Goal: Use online tool/utility: Utilize a website feature to perform a specific function

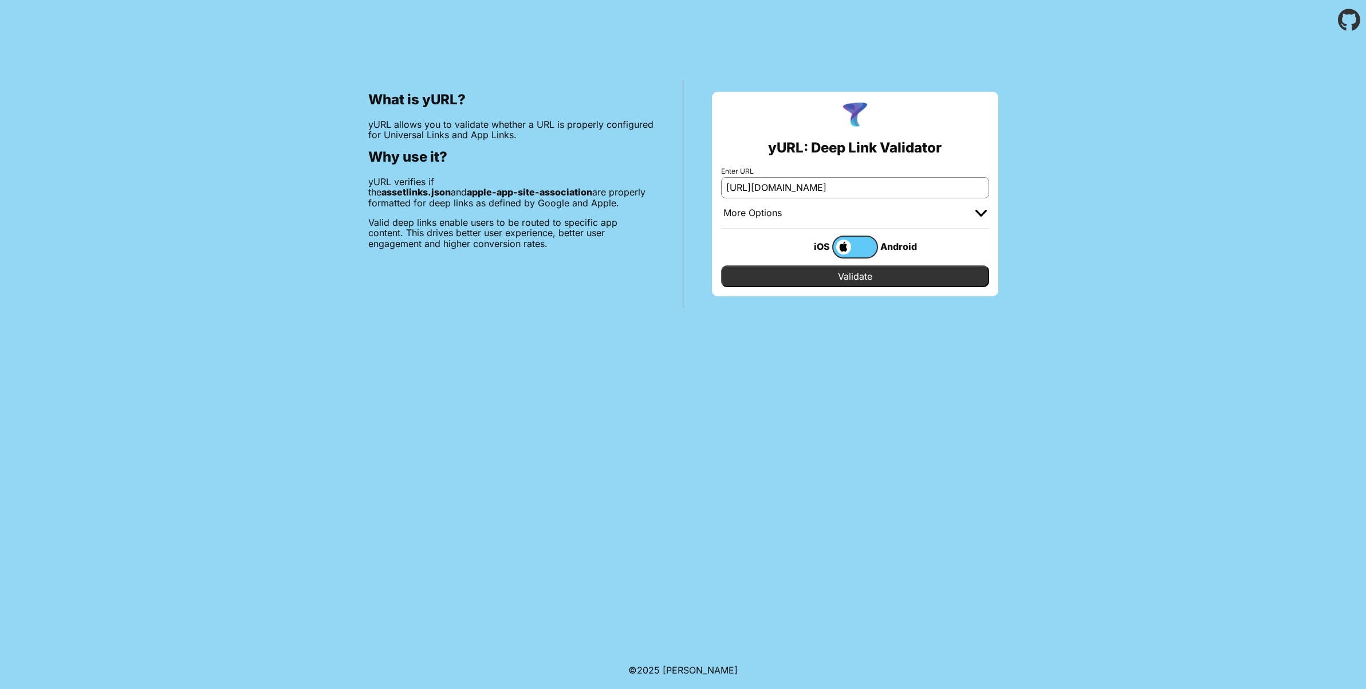
type input "[URL][DOMAIN_NAME]"
click at [811, 280] on input "Validate" at bounding box center [855, 276] width 268 height 22
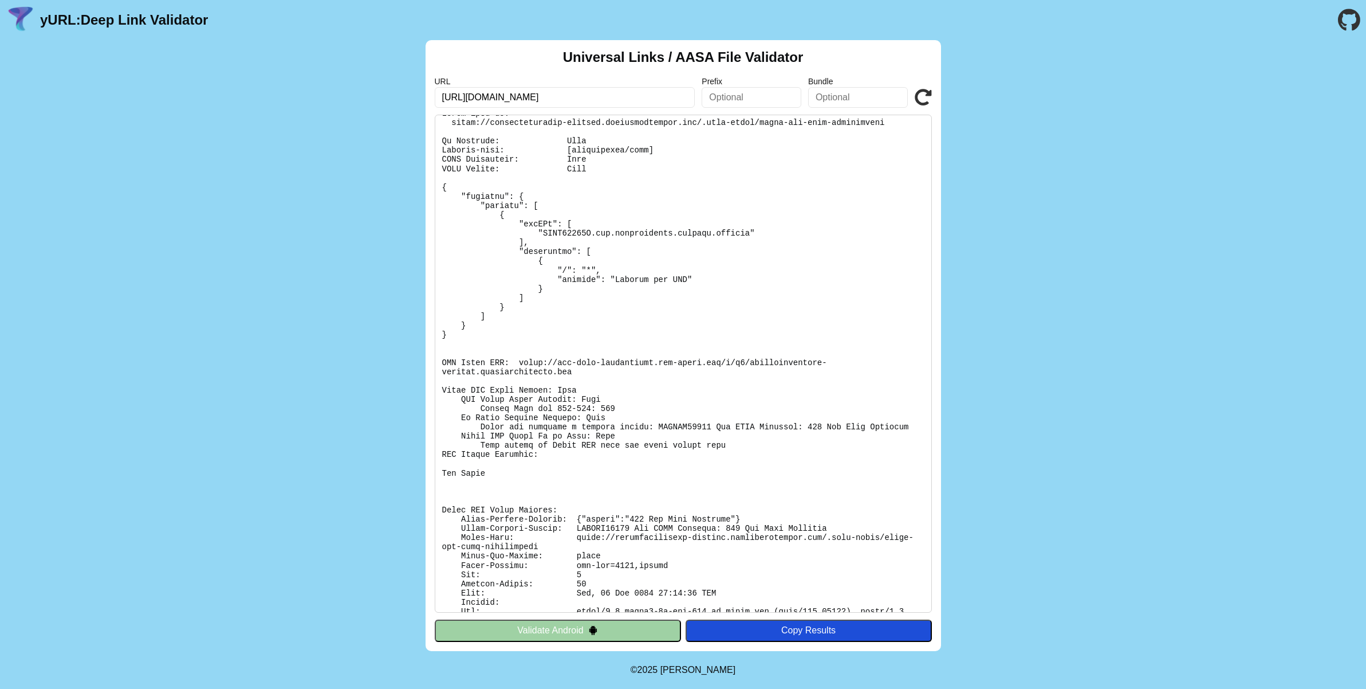
scroll to position [52, 0]
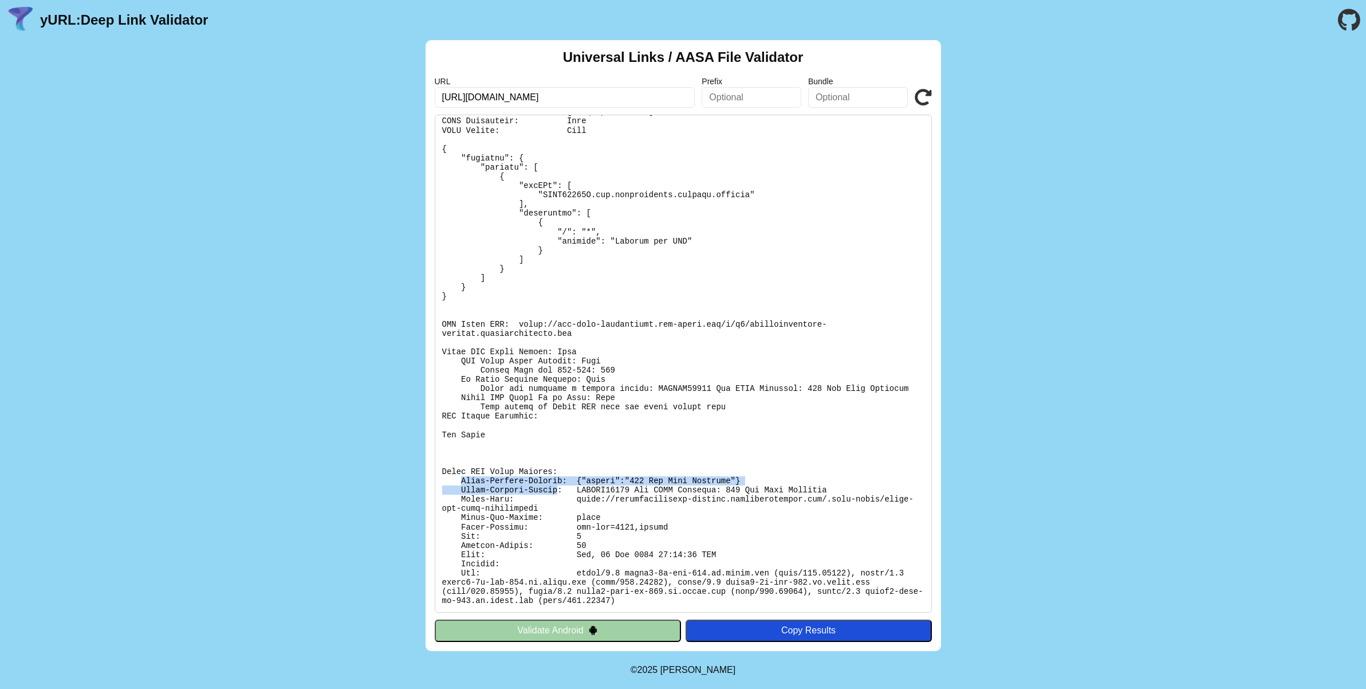
drag, startPoint x: 556, startPoint y: 494, endPoint x: 592, endPoint y: 497, distance: 36.8
click at [592, 497] on pre at bounding box center [683, 364] width 497 height 498
click at [655, 514] on pre at bounding box center [683, 364] width 497 height 498
click at [678, 96] on input "[URL][DOMAIN_NAME]" at bounding box center [565, 97] width 261 height 21
paste input "a-hackathon.nyc3.cdn.digitaloceanspaces.com/"
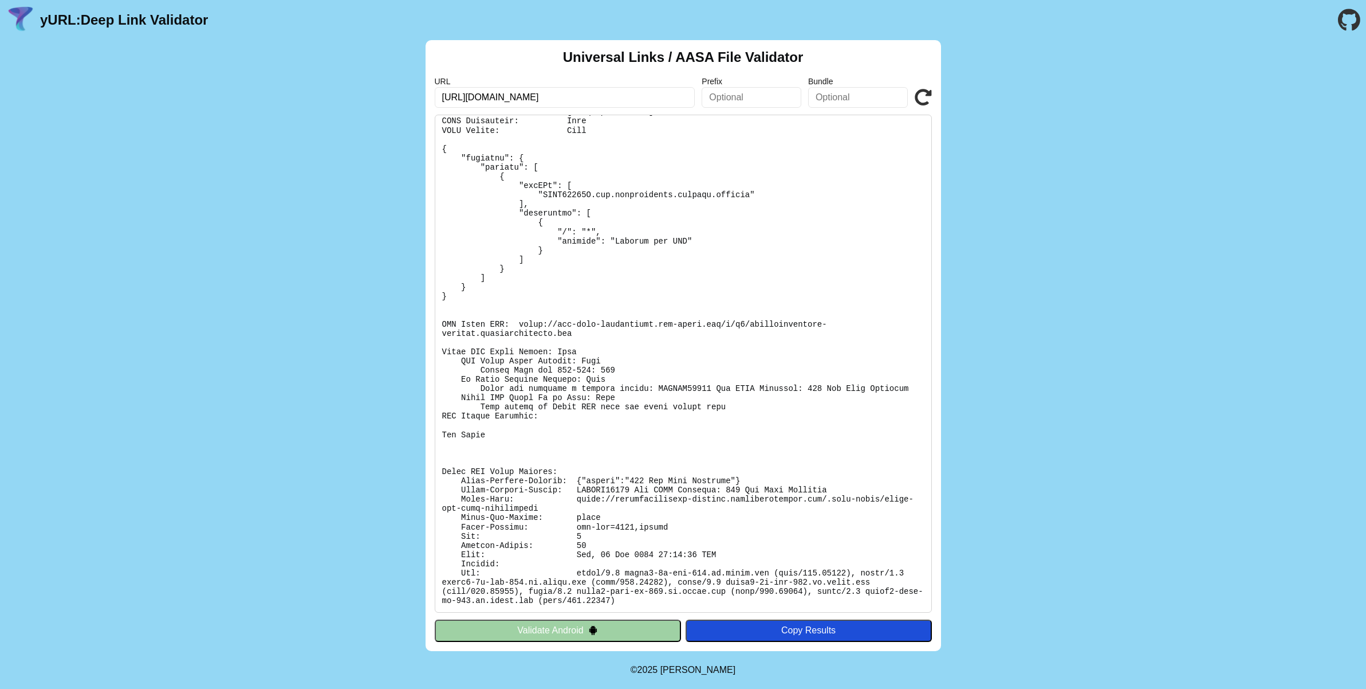
type input "[URL][DOMAIN_NAME]"
click button "Validate" at bounding box center [0, 0] width 0 height 0
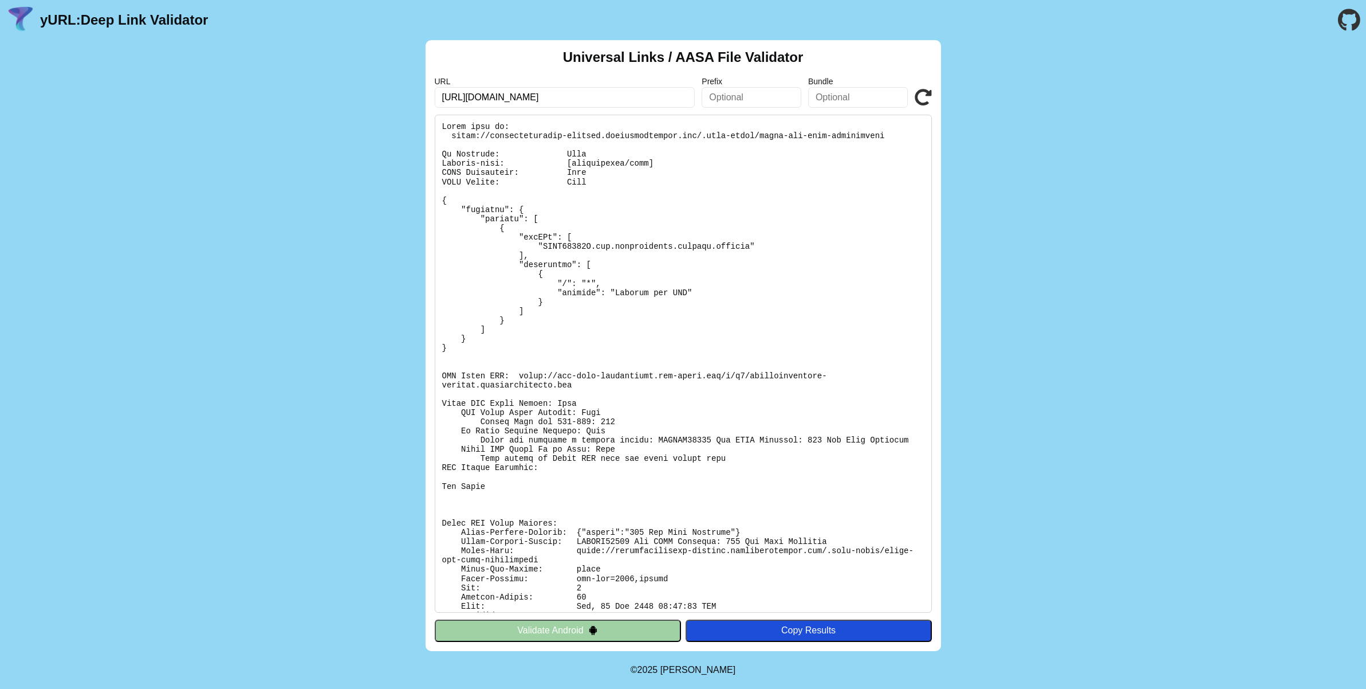
scroll to position [52, 0]
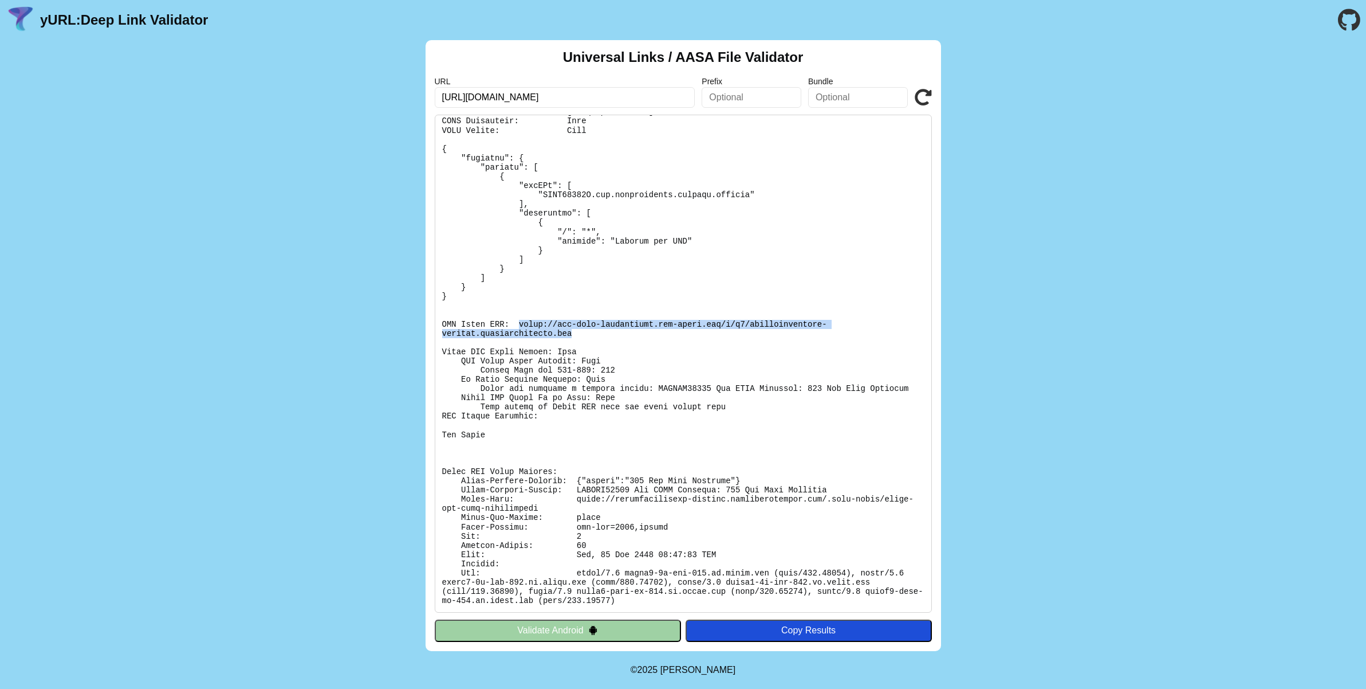
drag, startPoint x: 521, startPoint y: 322, endPoint x: 578, endPoint y: 336, distance: 58.9
click at [578, 336] on pre at bounding box center [683, 364] width 497 height 498
copy pre "https://app-site-association.cdn-apple.com/a/v1/americamagazine-staging.newspac…"
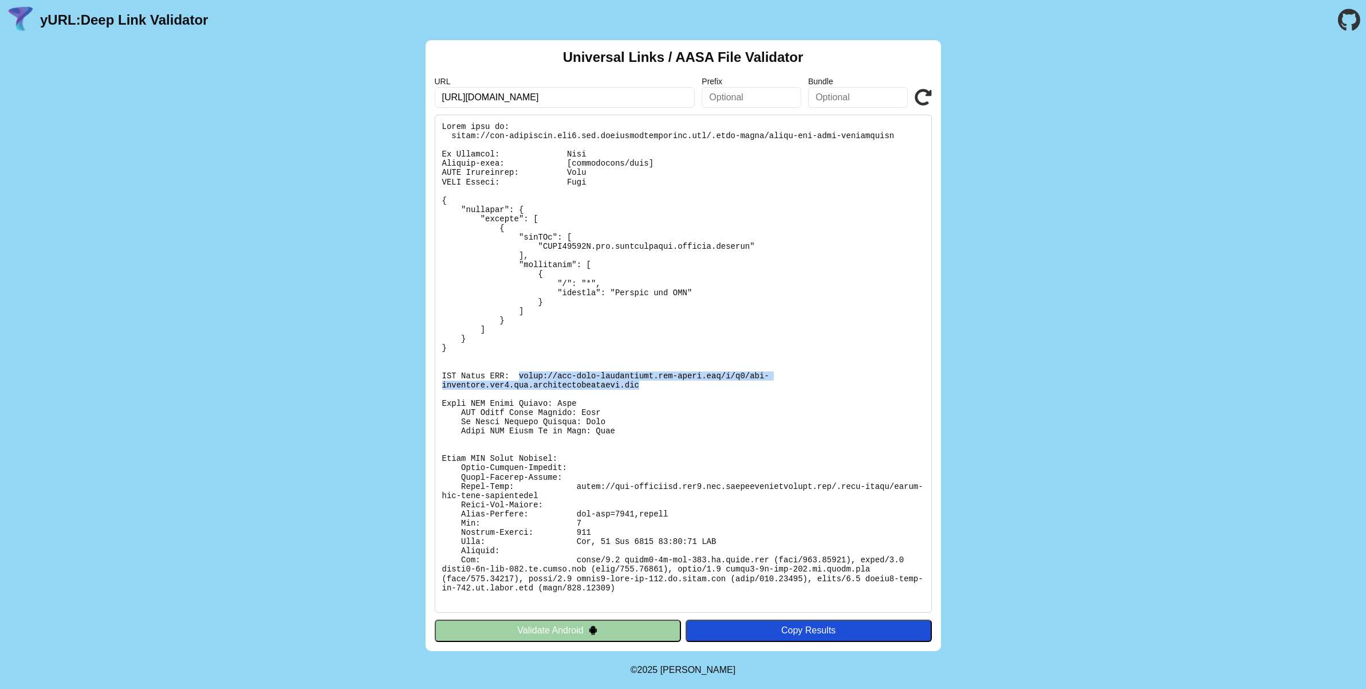
drag, startPoint x: 518, startPoint y: 374, endPoint x: 651, endPoint y: 384, distance: 133.3
click at [651, 384] on pre at bounding box center [683, 364] width 497 height 498
copy pre "https://app-site-association.cdn-apple.com/a/v1/ama-hackathon.nyc3.cdn.digitalo…"
click at [555, 373] on pre at bounding box center [683, 364] width 497 height 498
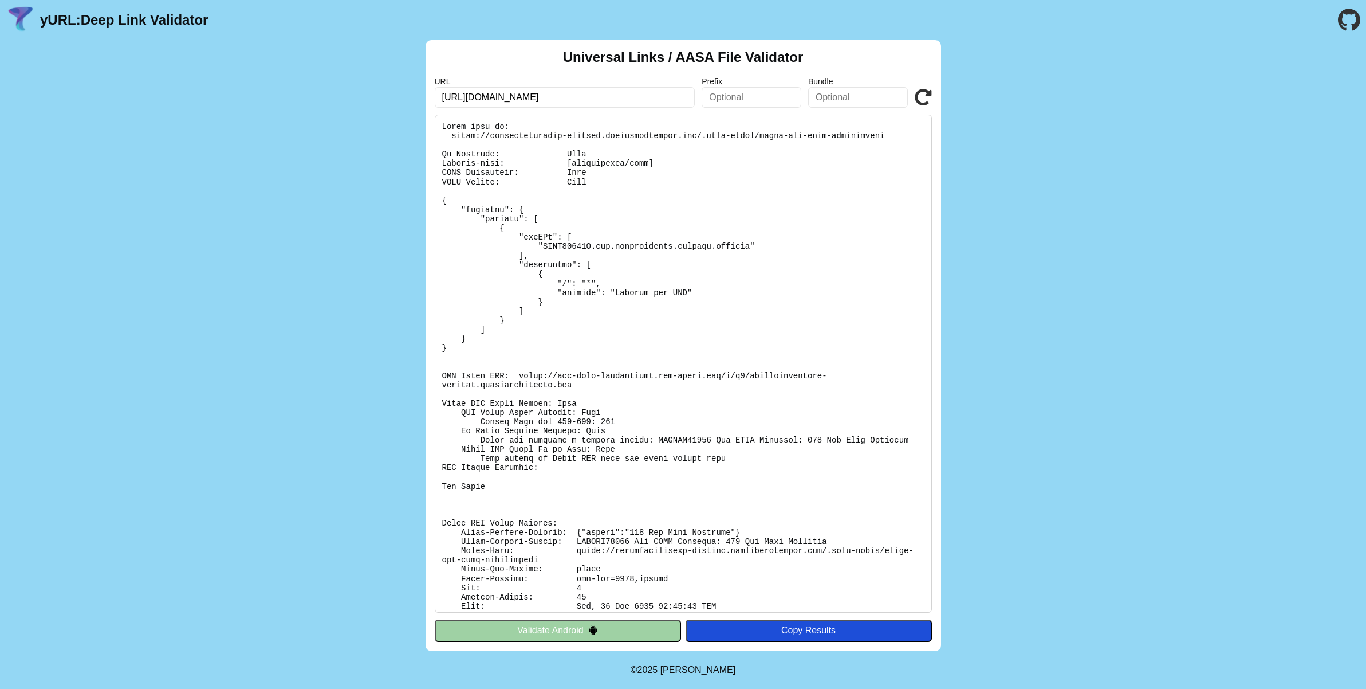
click at [508, 431] on pre at bounding box center [683, 364] width 497 height 498
drag, startPoint x: 481, startPoint y: 439, endPoint x: 908, endPoint y: 439, distance: 426.8
click at [908, 439] on pre at bounding box center [683, 364] width 497 height 498
copy pre "Apple has provided a failure reason: SWCERR00101 Bad HTTP Response: 429 Too Man…"
click at [270, 218] on div "Universal Links / AASA File Validator URL https://ama-hackathon.nyc3.cdn.digita…" at bounding box center [683, 345] width 1366 height 611
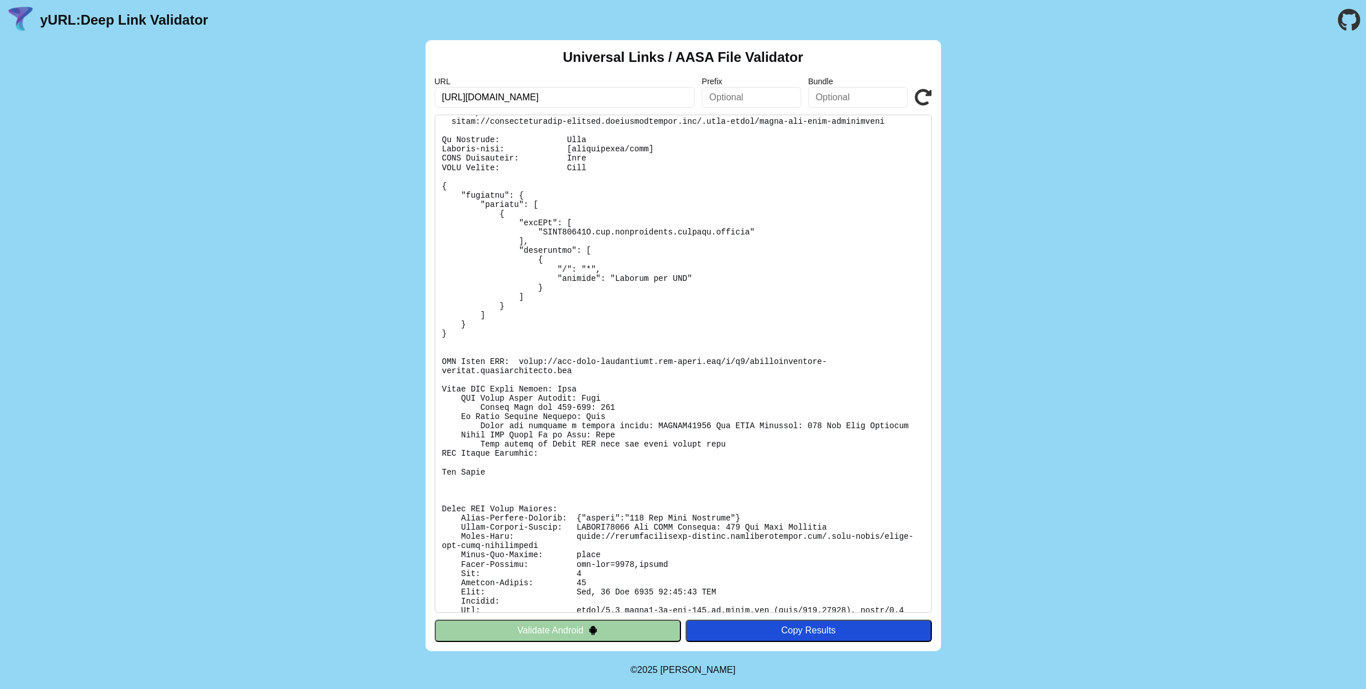
scroll to position [52, 0]
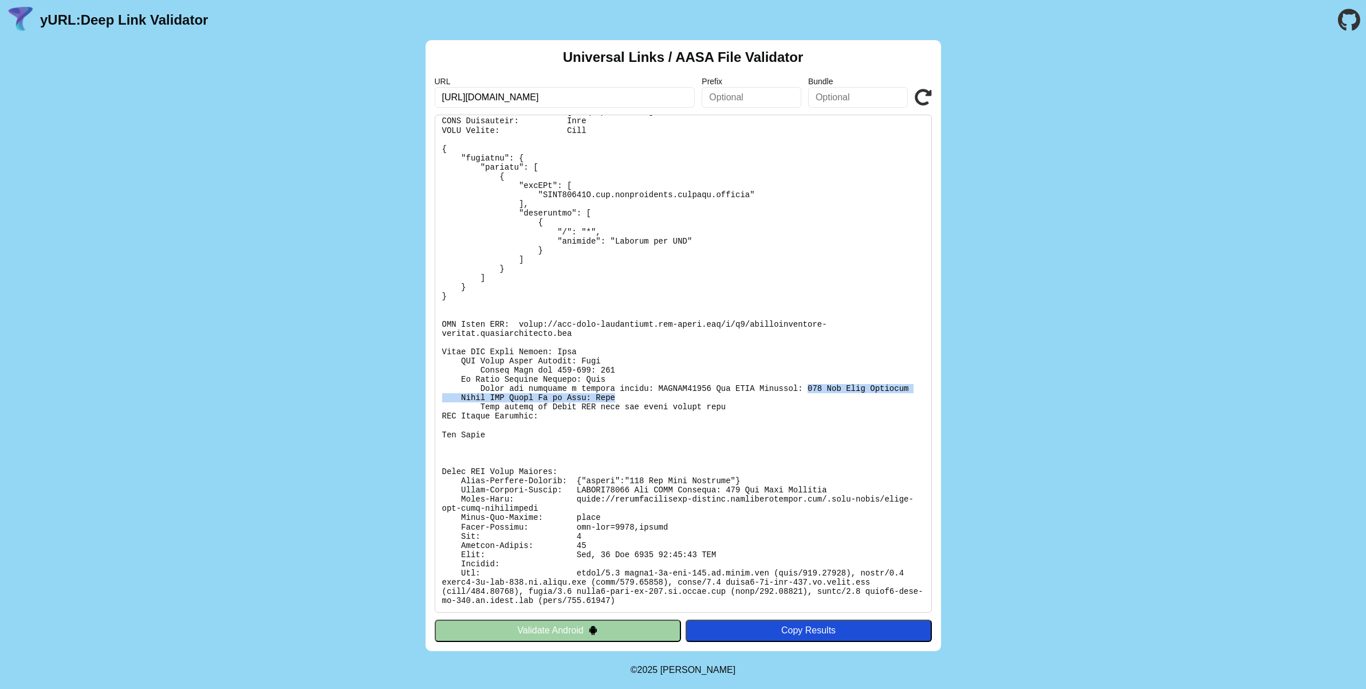
drag, startPoint x: 811, startPoint y: 389, endPoint x: 808, endPoint y: 397, distance: 8.3
click at [808, 397] on pre at bounding box center [683, 364] width 497 height 498
copy pre "429 Too Many Requests Apple CDN Cache Up to Date: Fail"
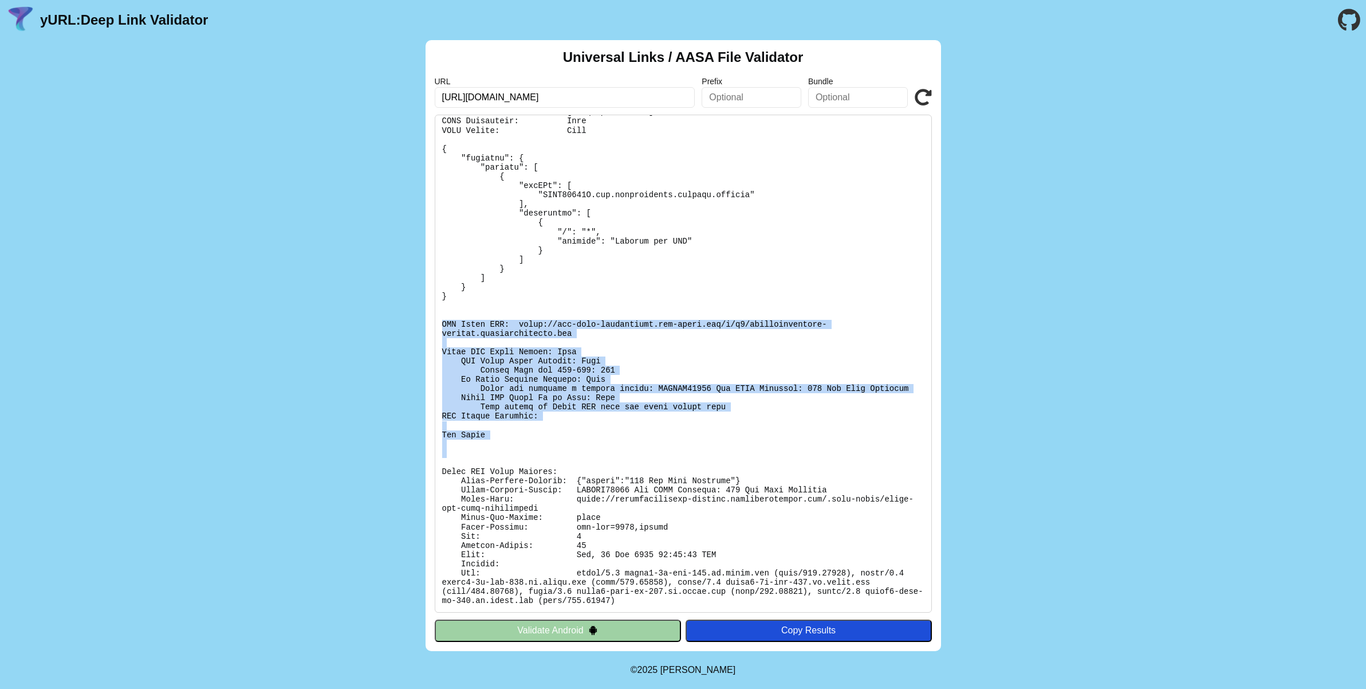
drag, startPoint x: 442, startPoint y: 321, endPoint x: 606, endPoint y: 465, distance: 218.0
click at [606, 465] on pre at bounding box center [683, 364] width 497 height 498
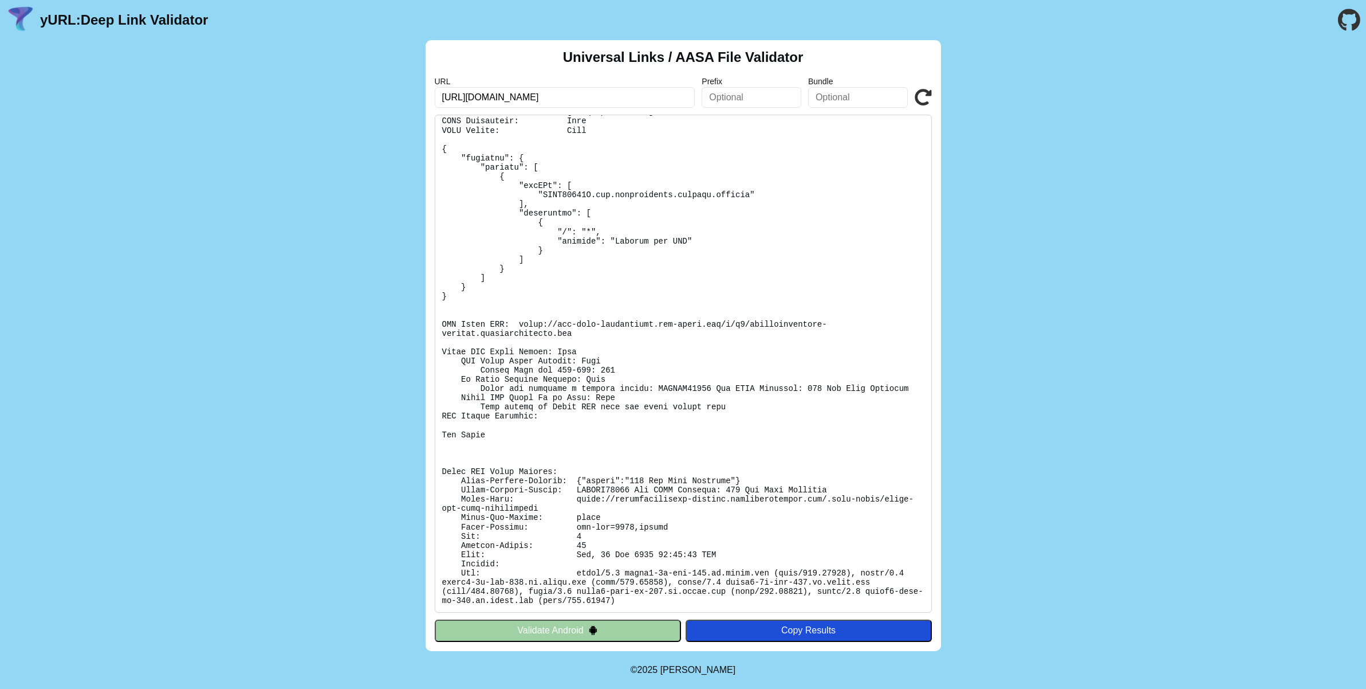
click at [614, 480] on pre at bounding box center [683, 364] width 497 height 498
drag, startPoint x: 587, startPoint y: 489, endPoint x: 630, endPoint y: 488, distance: 43.6
click at [630, 488] on pre at bounding box center [683, 364] width 497 height 498
copy pre "SWCERR00101"
click at [898, 429] on pre at bounding box center [683, 364] width 497 height 498
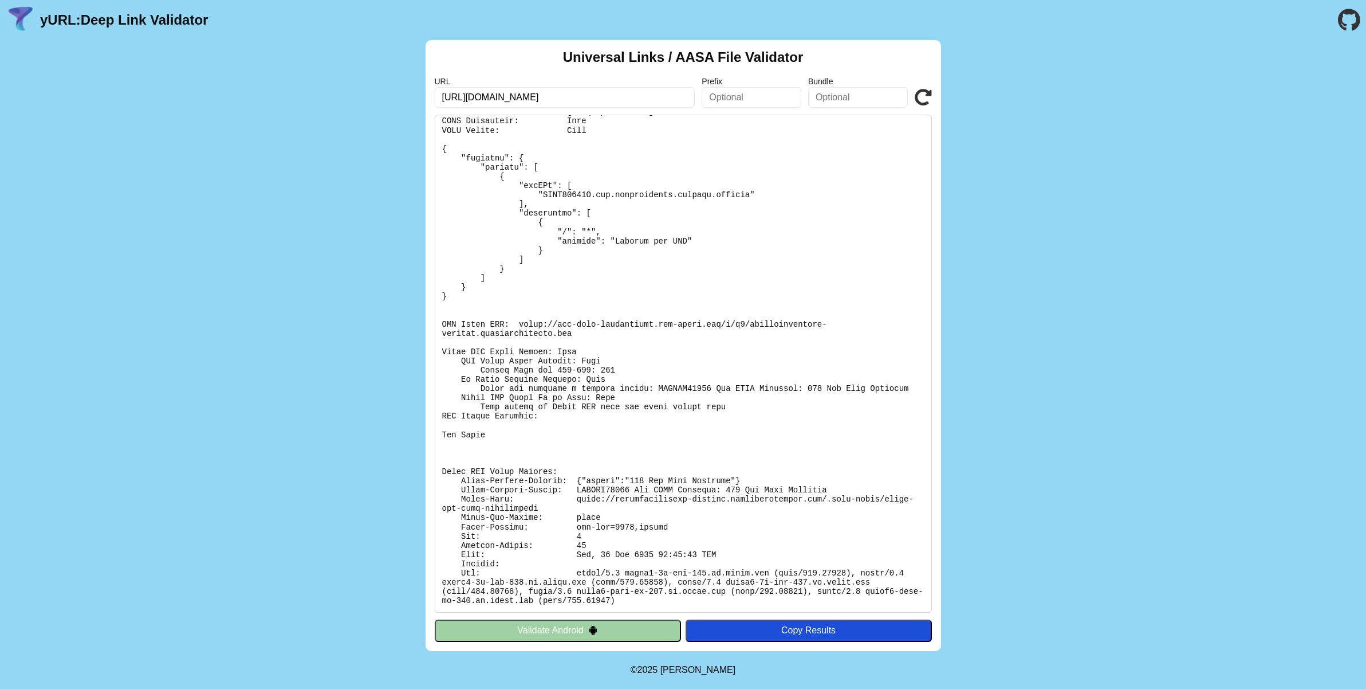
click at [349, 255] on div "Universal Links / AASA File Validator URL https://ama-hackathon.nyc3.cdn.digita…" at bounding box center [683, 345] width 1366 height 611
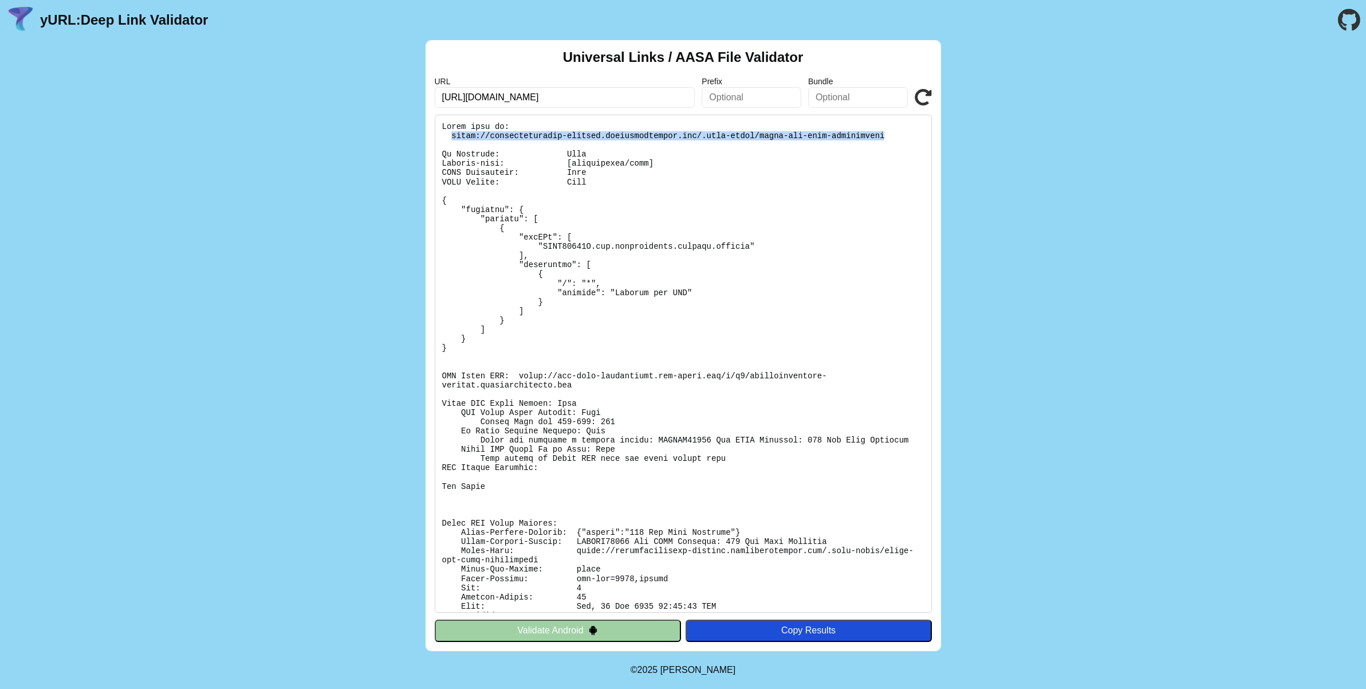
drag, startPoint x: 452, startPoint y: 135, endPoint x: 887, endPoint y: 137, distance: 435.4
click at [887, 137] on pre at bounding box center [683, 364] width 497 height 498
copy pre "https://americamagazine-staging.newspackstaging.com/.well-known/apple-app-site-…"
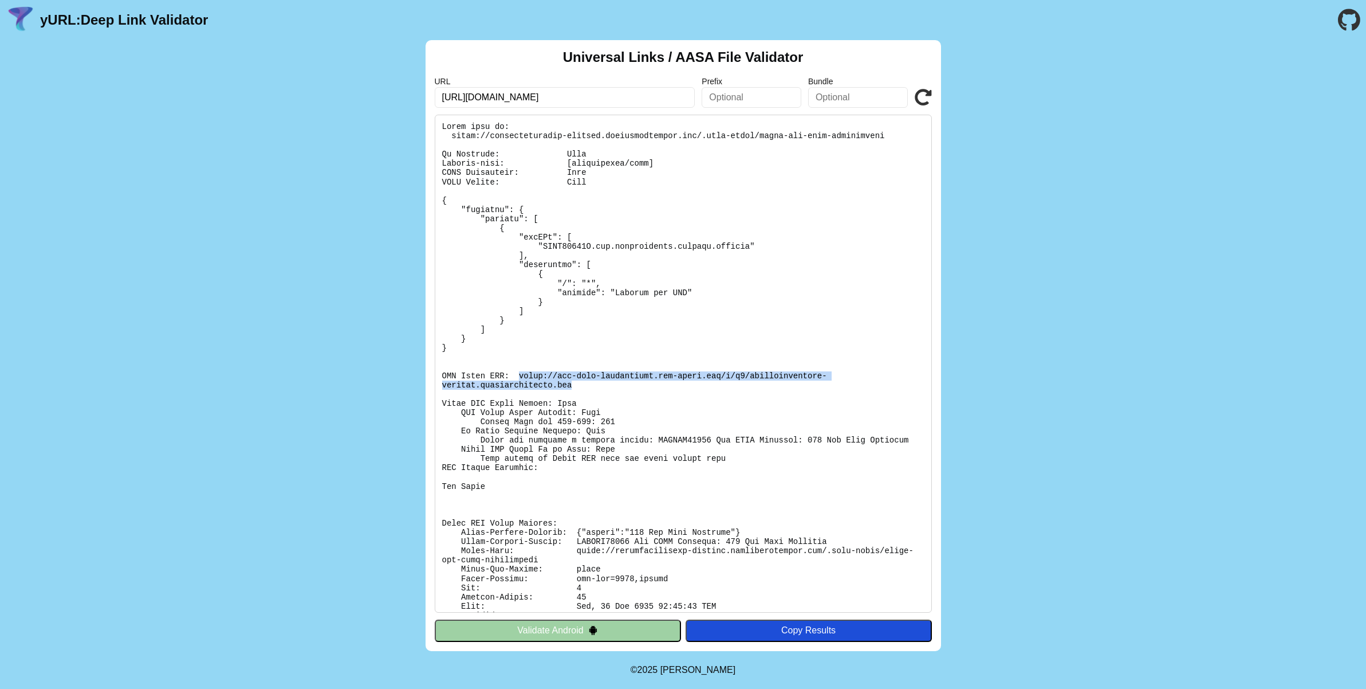
drag, startPoint x: 578, startPoint y: 385, endPoint x: 521, endPoint y: 374, distance: 58.3
click at [521, 374] on pre at bounding box center [683, 364] width 497 height 498
click at [346, 256] on div "Universal Links / AASA File Validator URL https://ama-hackathon.nyc3.cdn.digita…" at bounding box center [683, 345] width 1366 height 611
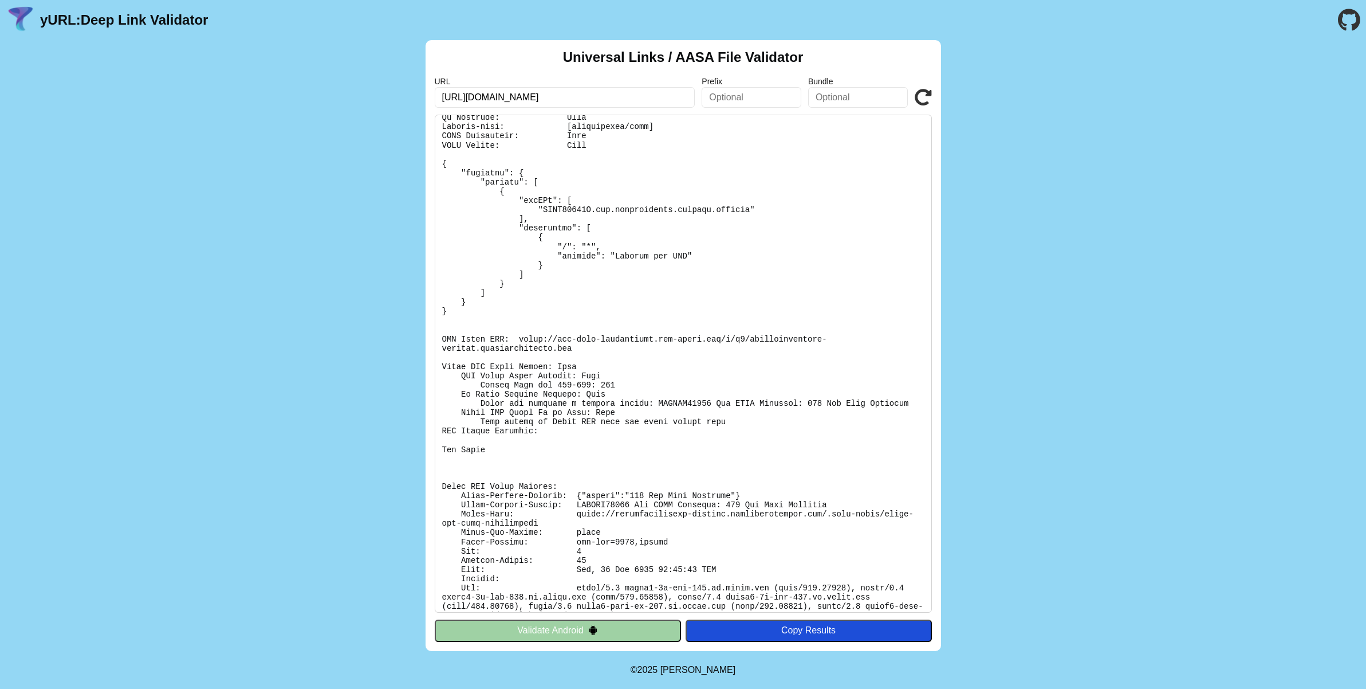
scroll to position [52, 0]
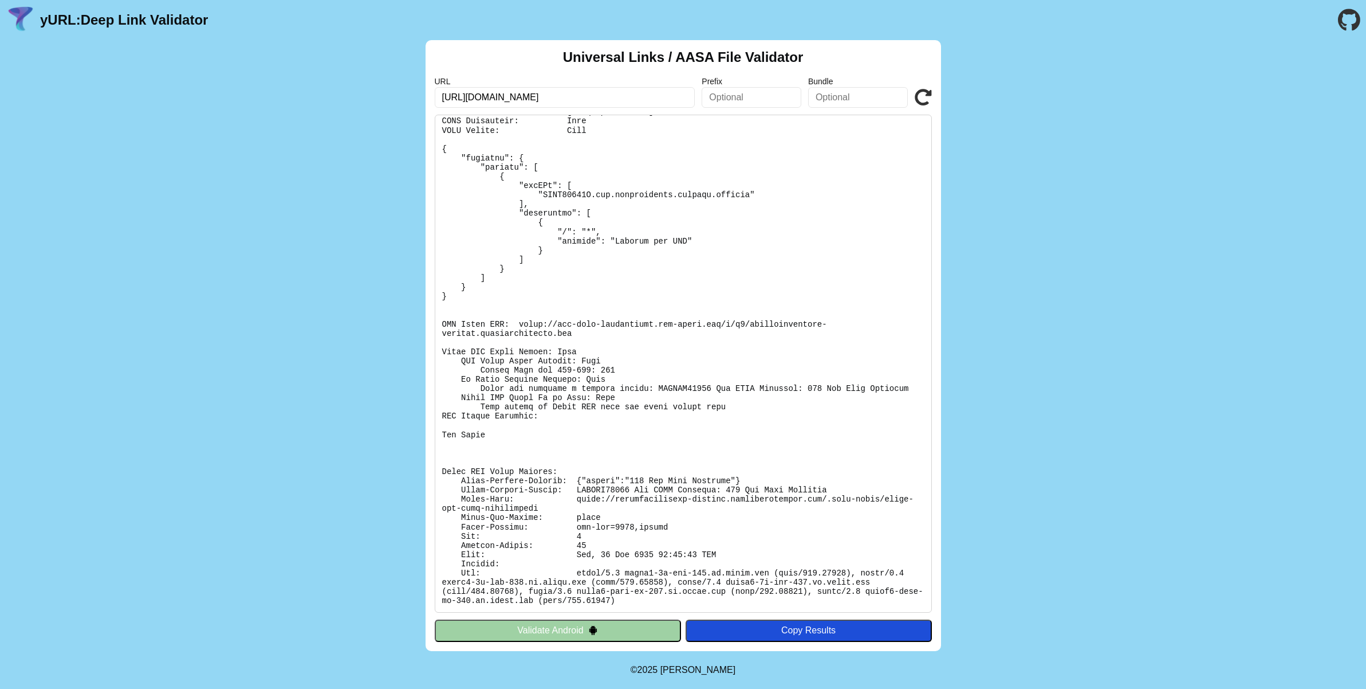
click at [508, 327] on pre at bounding box center [683, 364] width 497 height 498
drag, startPoint x: 441, startPoint y: 328, endPoint x: 518, endPoint y: 328, distance: 77.3
click at [516, 329] on pre at bounding box center [683, 364] width 497 height 498
click at [518, 328] on pre at bounding box center [683, 364] width 497 height 498
drag, startPoint x: 463, startPoint y: 315, endPoint x: 575, endPoint y: 328, distance: 112.0
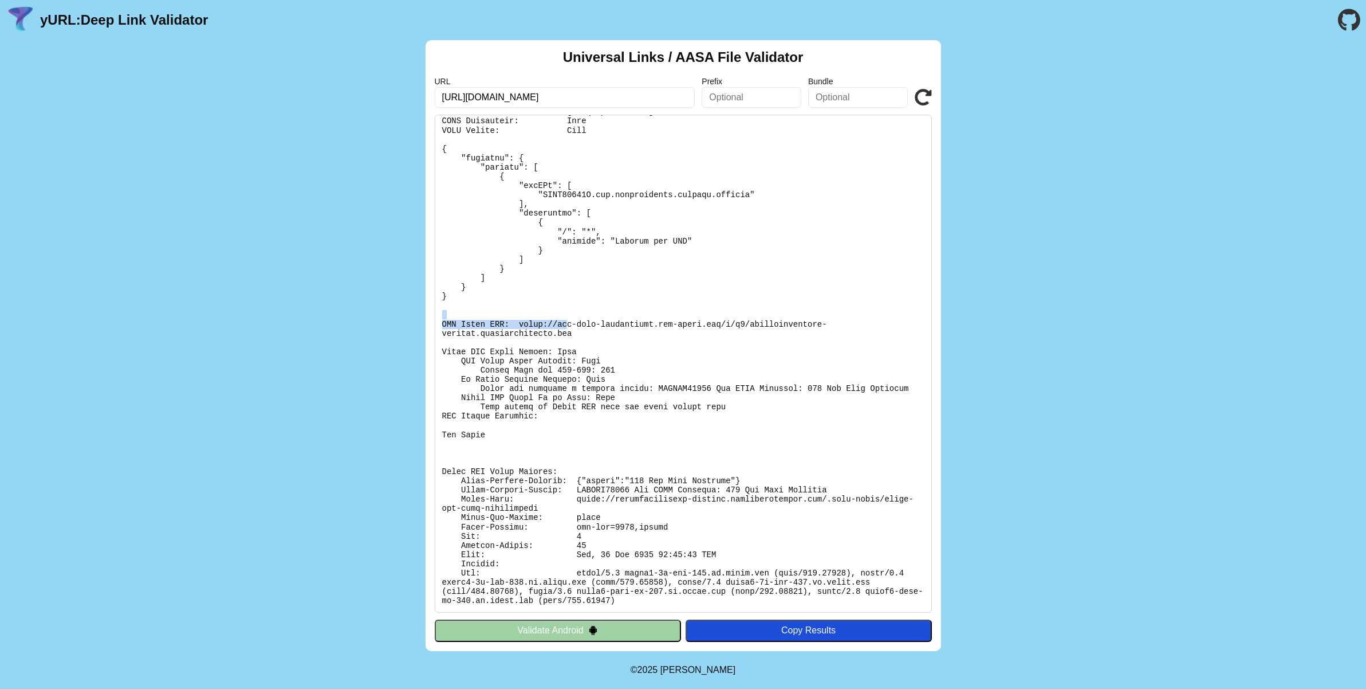
click at [569, 327] on pre at bounding box center [683, 364] width 497 height 498
click at [591, 331] on pre at bounding box center [683, 364] width 497 height 498
drag, startPoint x: 575, startPoint y: 331, endPoint x: 487, endPoint y: 311, distance: 90.5
click at [487, 311] on pre at bounding box center [683, 364] width 497 height 498
click at [464, 349] on pre at bounding box center [683, 364] width 497 height 498
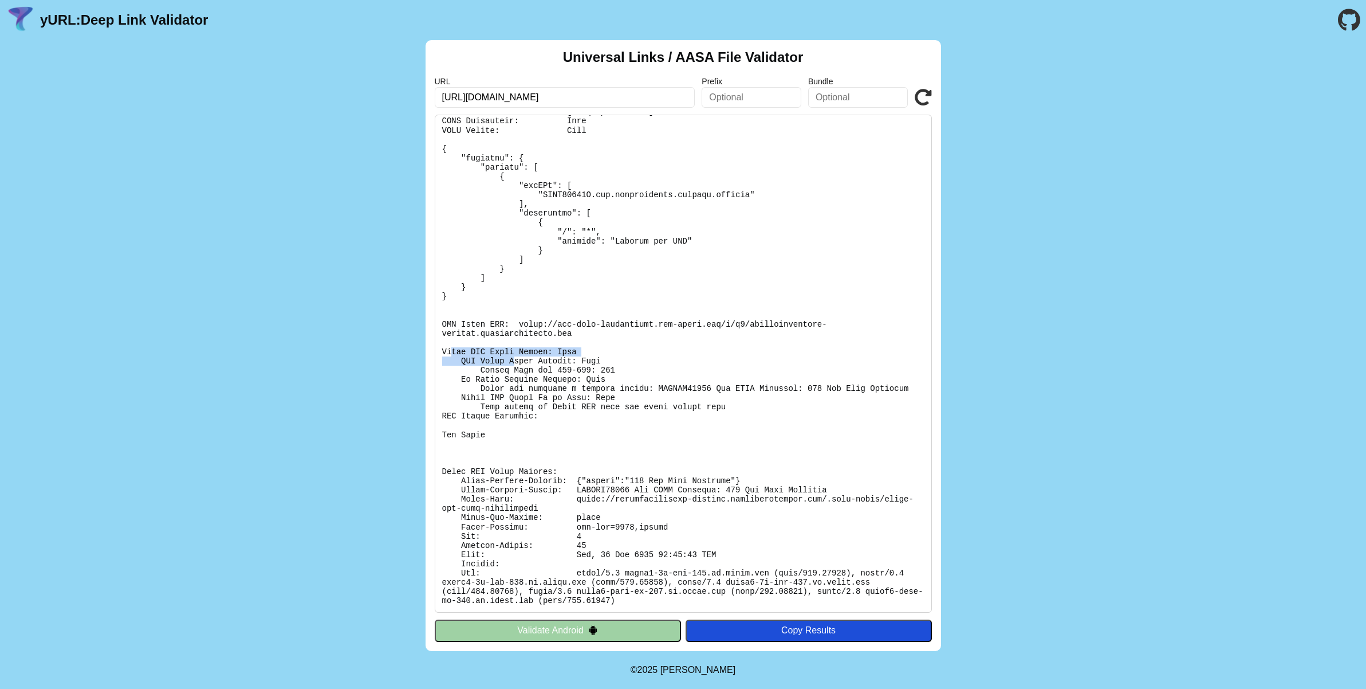
drag, startPoint x: 454, startPoint y: 347, endPoint x: 514, endPoint y: 356, distance: 61.4
click at [514, 356] on pre at bounding box center [683, 364] width 497 height 498
click at [525, 358] on pre at bounding box center [683, 364] width 497 height 498
drag, startPoint x: 504, startPoint y: 371, endPoint x: 628, endPoint y: 374, distance: 124.9
click at [628, 374] on pre at bounding box center [683, 364] width 497 height 498
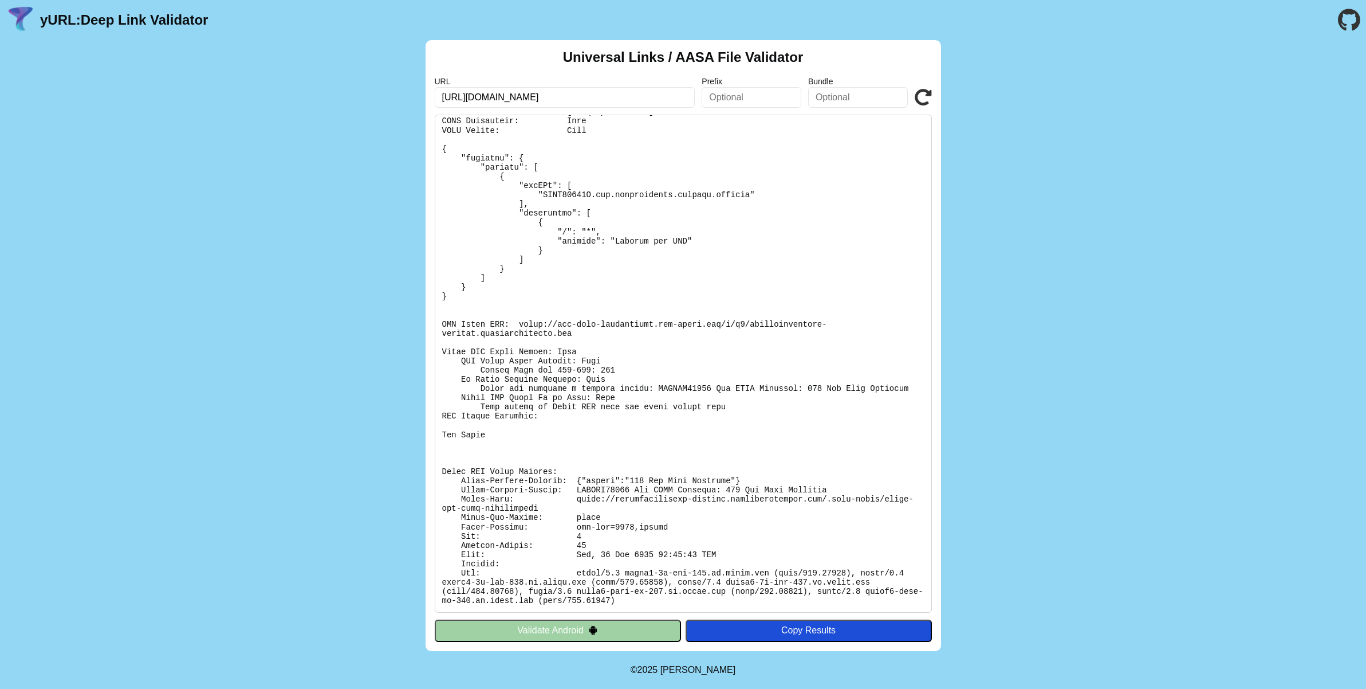
click at [567, 379] on pre at bounding box center [683, 364] width 497 height 498
drag, startPoint x: 448, startPoint y: 380, endPoint x: 627, endPoint y: 382, distance: 179.3
click at [627, 382] on pre at bounding box center [683, 364] width 497 height 498
click at [621, 388] on pre at bounding box center [683, 364] width 497 height 498
drag, startPoint x: 568, startPoint y: 387, endPoint x: 657, endPoint y: 391, distance: 88.9
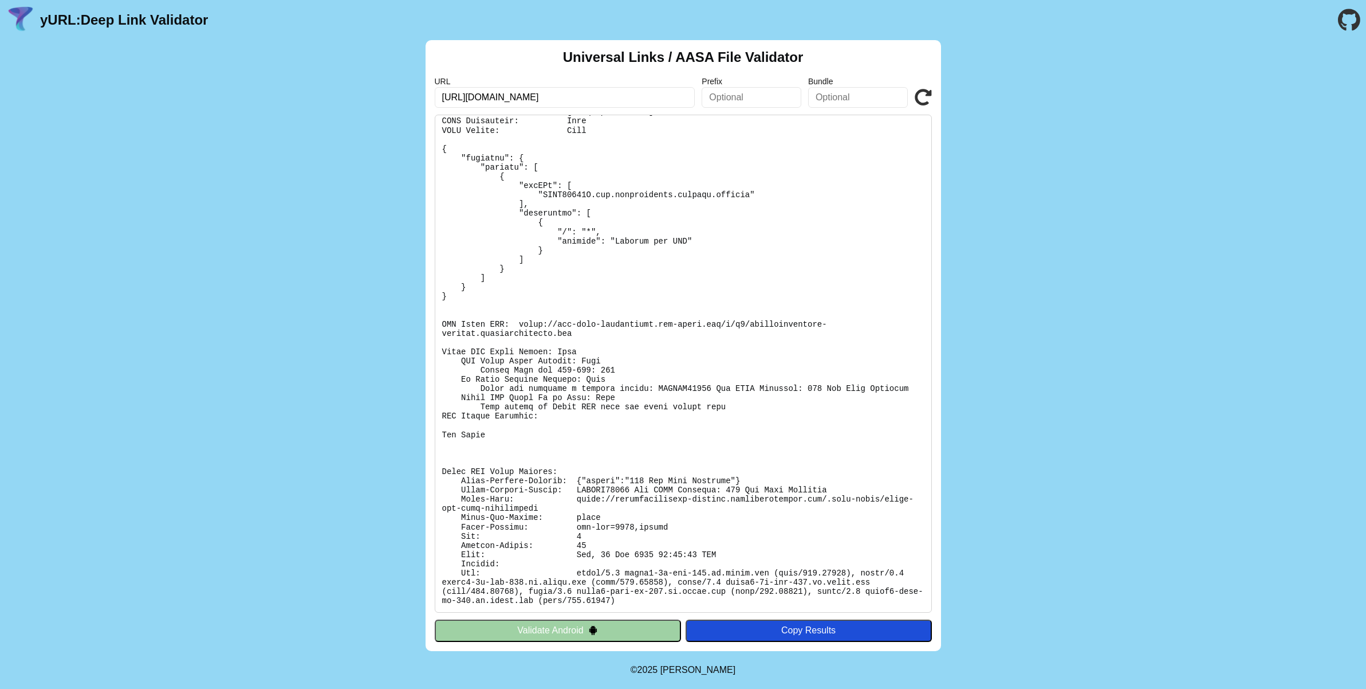
click at [657, 391] on pre at bounding box center [683, 364] width 497 height 498
drag, startPoint x: 634, startPoint y: 387, endPoint x: 852, endPoint y: 396, distance: 217.9
click at [852, 396] on pre at bounding box center [683, 364] width 497 height 498
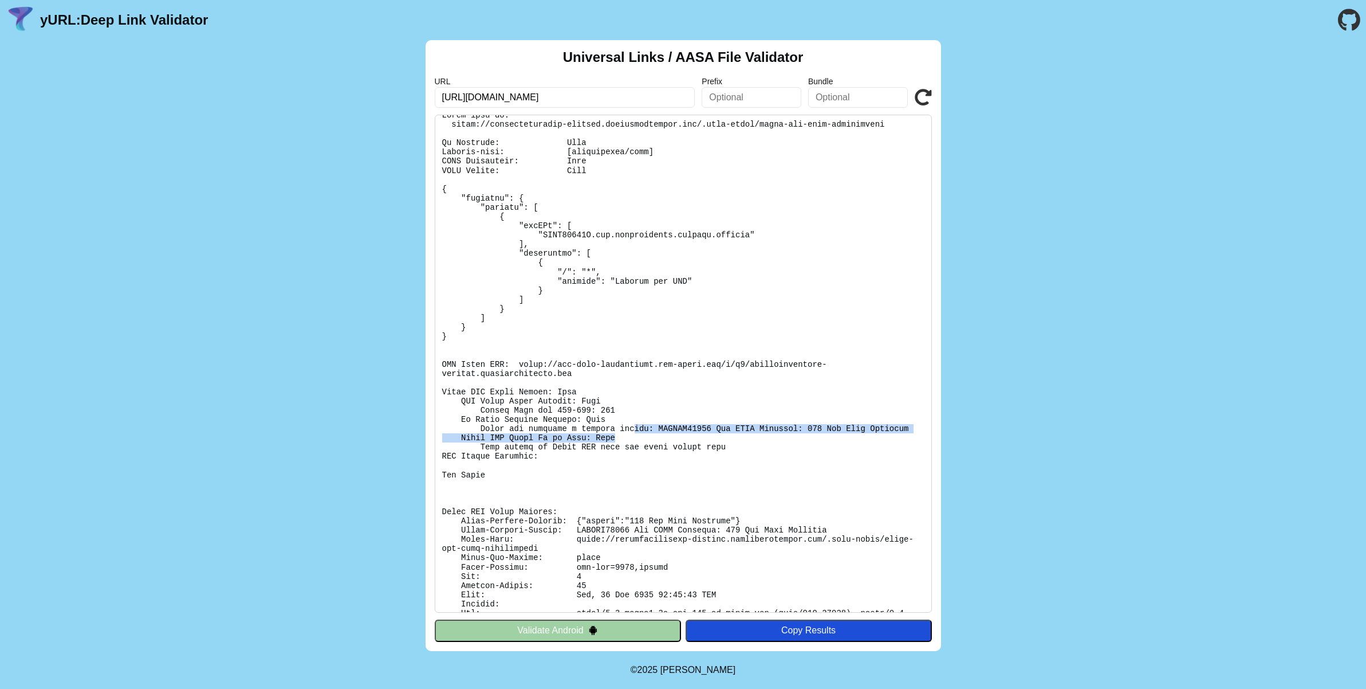
scroll to position [0, 0]
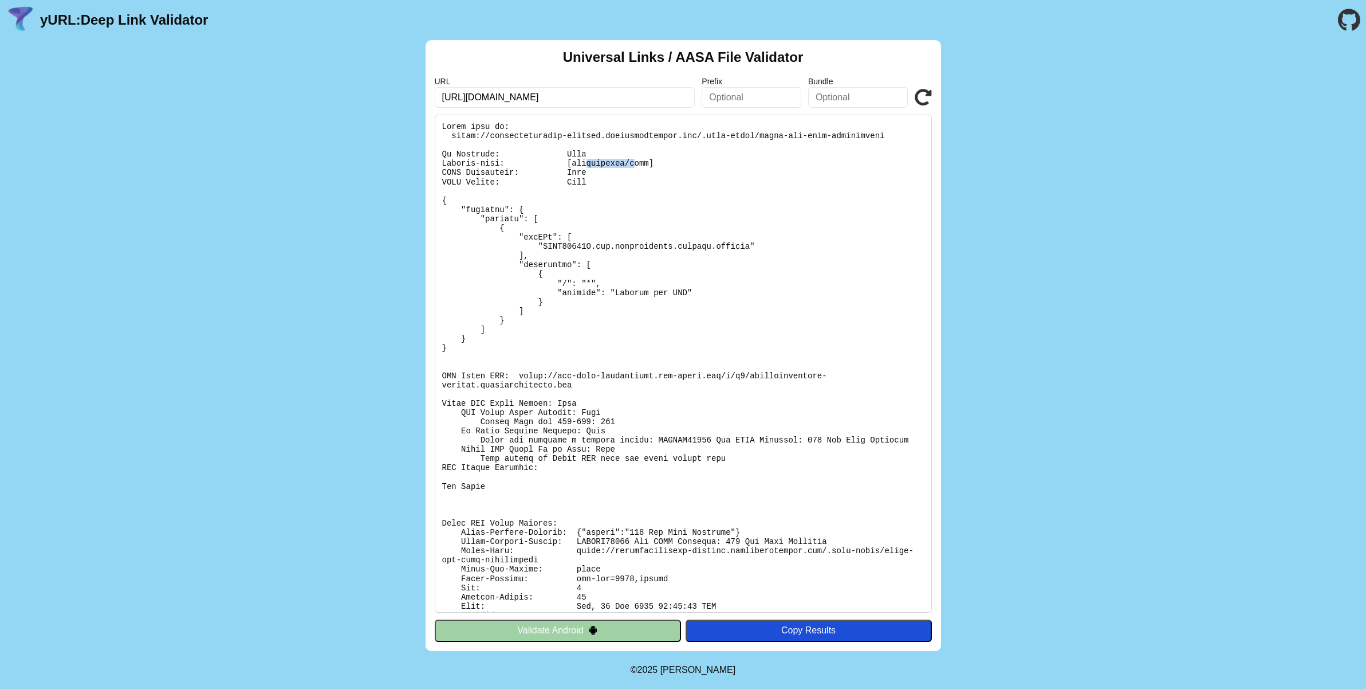
drag, startPoint x: 587, startPoint y: 164, endPoint x: 661, endPoint y: 163, distance: 74.5
click at [657, 162] on pre at bounding box center [683, 364] width 497 height 498
click at [661, 163] on pre at bounding box center [683, 364] width 497 height 498
click at [624, 186] on pre at bounding box center [683, 364] width 497 height 498
click at [625, 447] on pre at bounding box center [683, 364] width 497 height 498
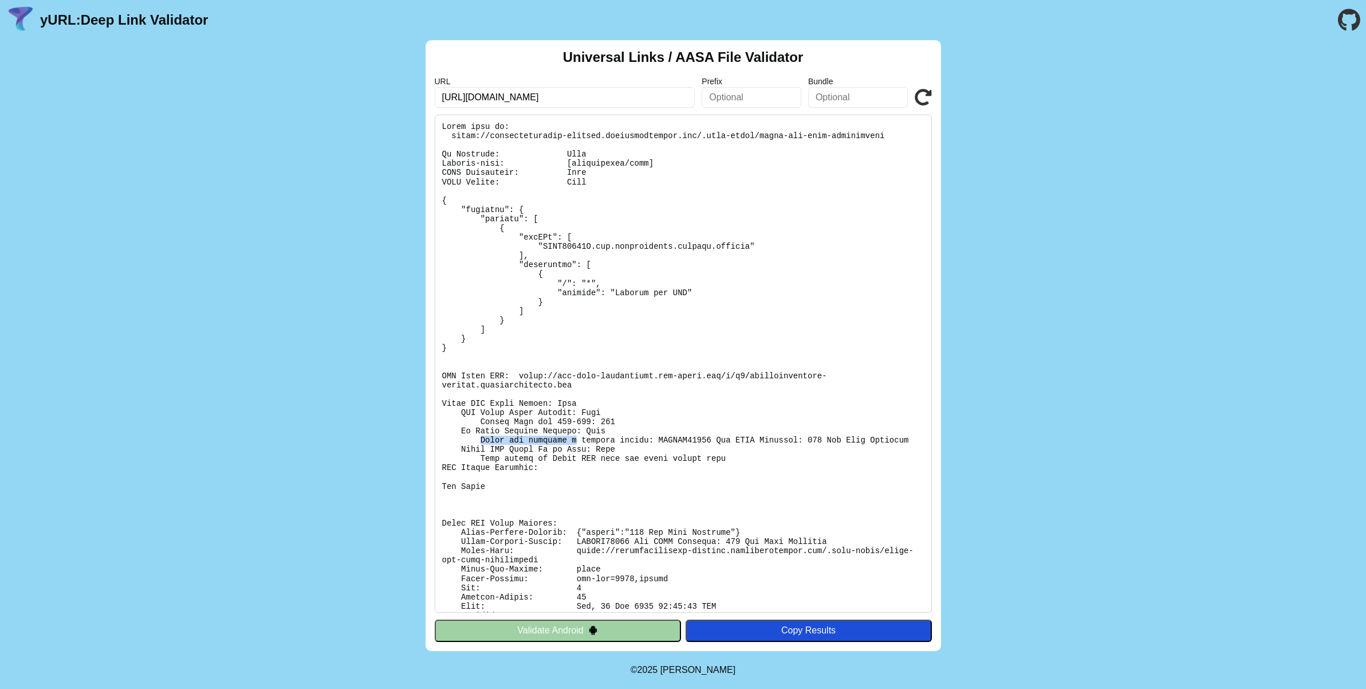
drag, startPoint x: 479, startPoint y: 441, endPoint x: 577, endPoint y: 440, distance: 98.5
click at [577, 440] on pre at bounding box center [683, 364] width 497 height 498
click at [548, 442] on pre at bounding box center [683, 364] width 497 height 498
drag, startPoint x: 576, startPoint y: 442, endPoint x: 644, endPoint y: 446, distance: 67.7
click at [644, 446] on pre at bounding box center [683, 364] width 497 height 498
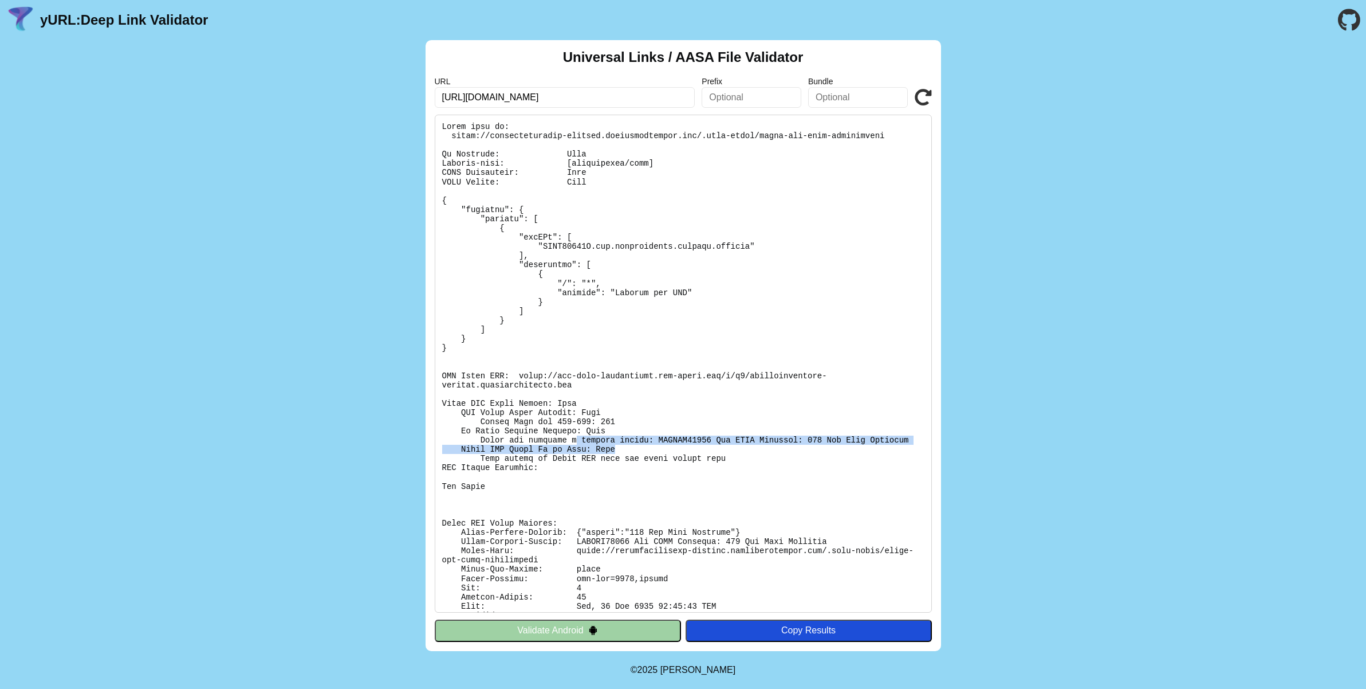
click at [623, 442] on pre at bounding box center [683, 364] width 497 height 498
click at [749, 439] on pre at bounding box center [683, 364] width 497 height 498
drag, startPoint x: 812, startPoint y: 443, endPoint x: 839, endPoint y: 444, distance: 26.9
click at [824, 443] on pre at bounding box center [683, 364] width 497 height 498
drag, startPoint x: 772, startPoint y: 436, endPoint x: 803, endPoint y: 441, distance: 31.4
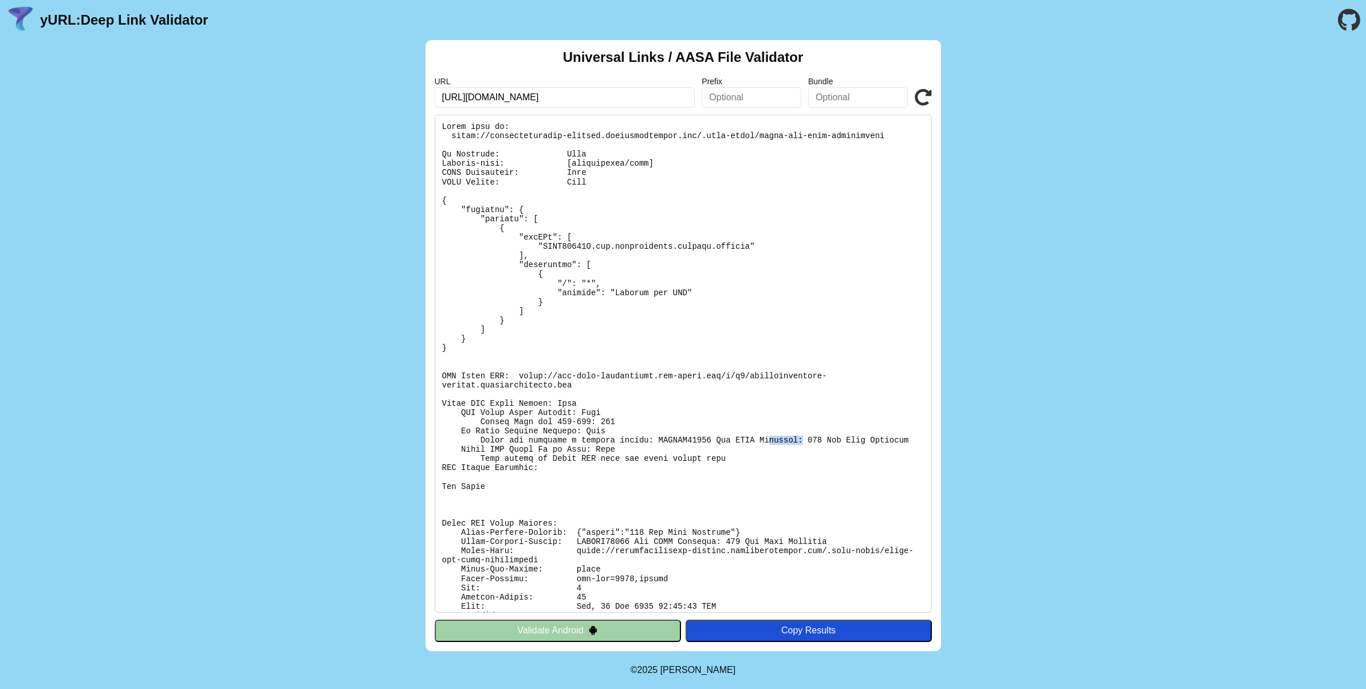
click at [803, 441] on pre at bounding box center [683, 364] width 497 height 498
click at [757, 439] on pre at bounding box center [683, 364] width 497 height 498
drag, startPoint x: 823, startPoint y: 444, endPoint x: 866, endPoint y: 453, distance: 43.9
click at [866, 453] on pre at bounding box center [683, 364] width 497 height 498
click at [678, 443] on pre at bounding box center [683, 364] width 497 height 498
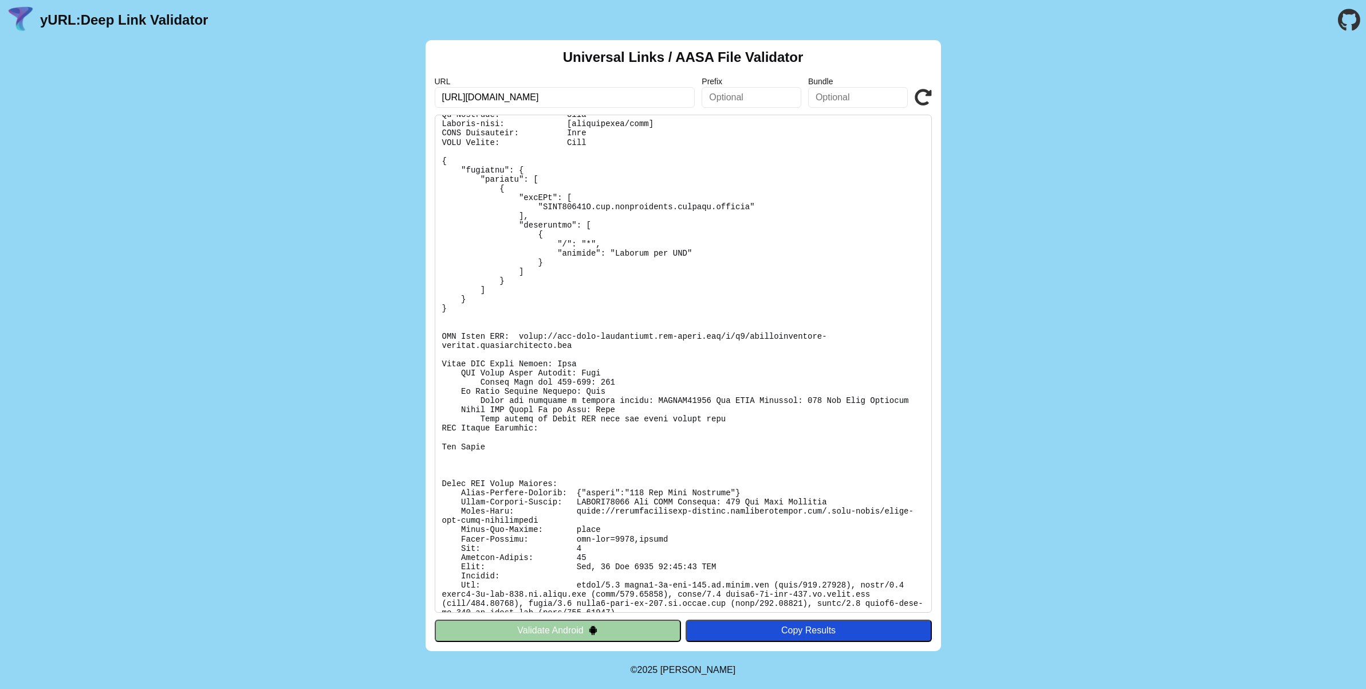
scroll to position [52, 0]
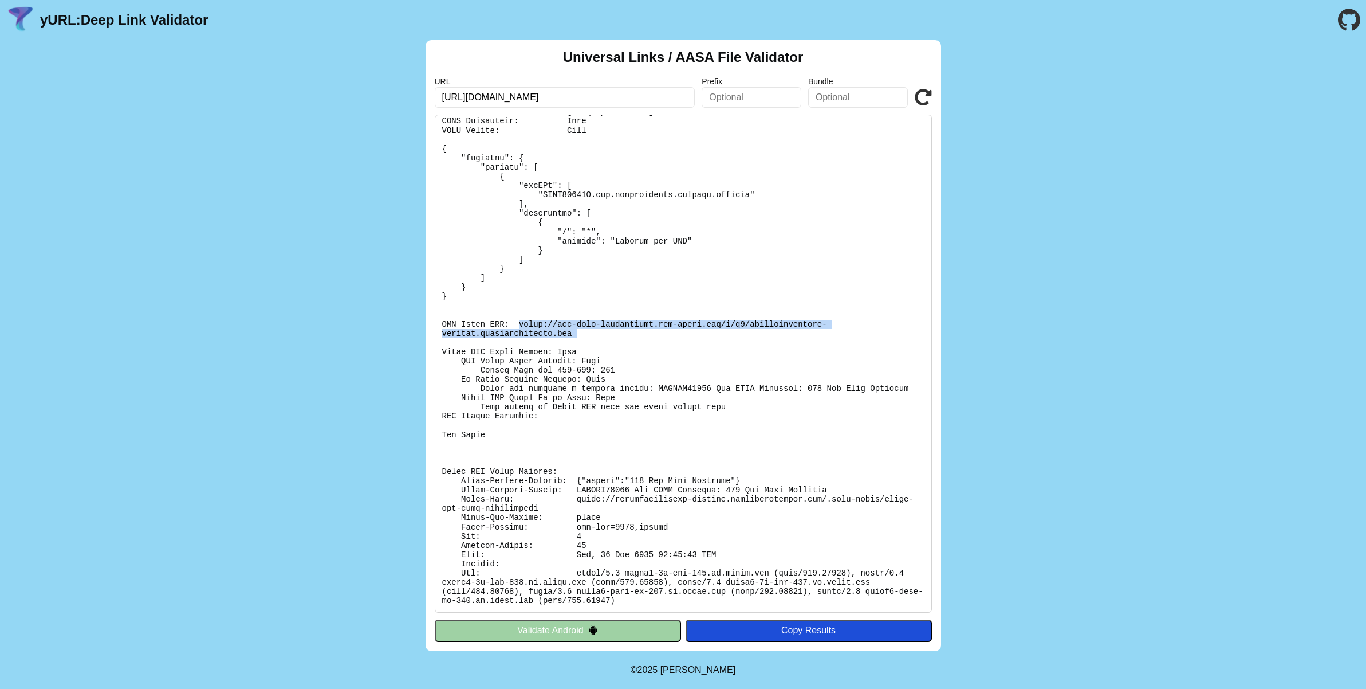
drag, startPoint x: 518, startPoint y: 324, endPoint x: 556, endPoint y: 339, distance: 40.4
click at [556, 339] on pre at bounding box center [683, 364] width 497 height 498
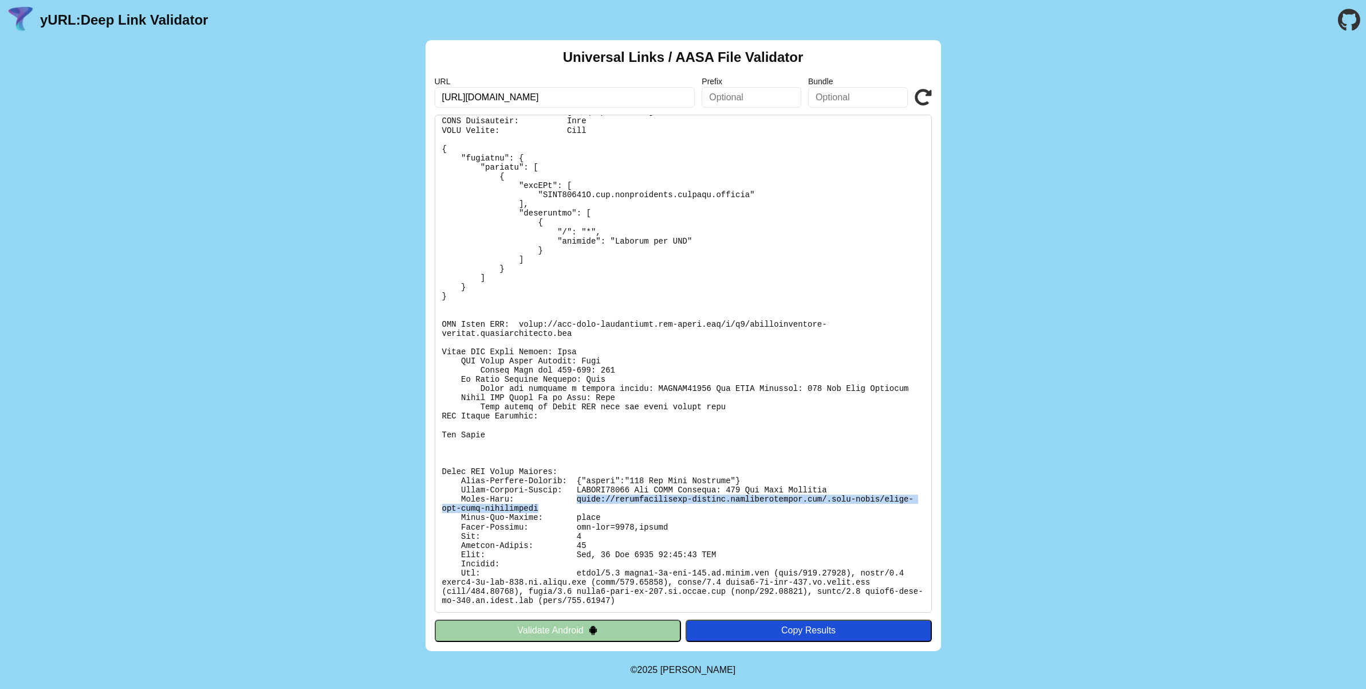
drag, startPoint x: 576, startPoint y: 500, endPoint x: 585, endPoint y: 509, distance: 13.0
click at [585, 509] on pre at bounding box center [683, 364] width 497 height 498
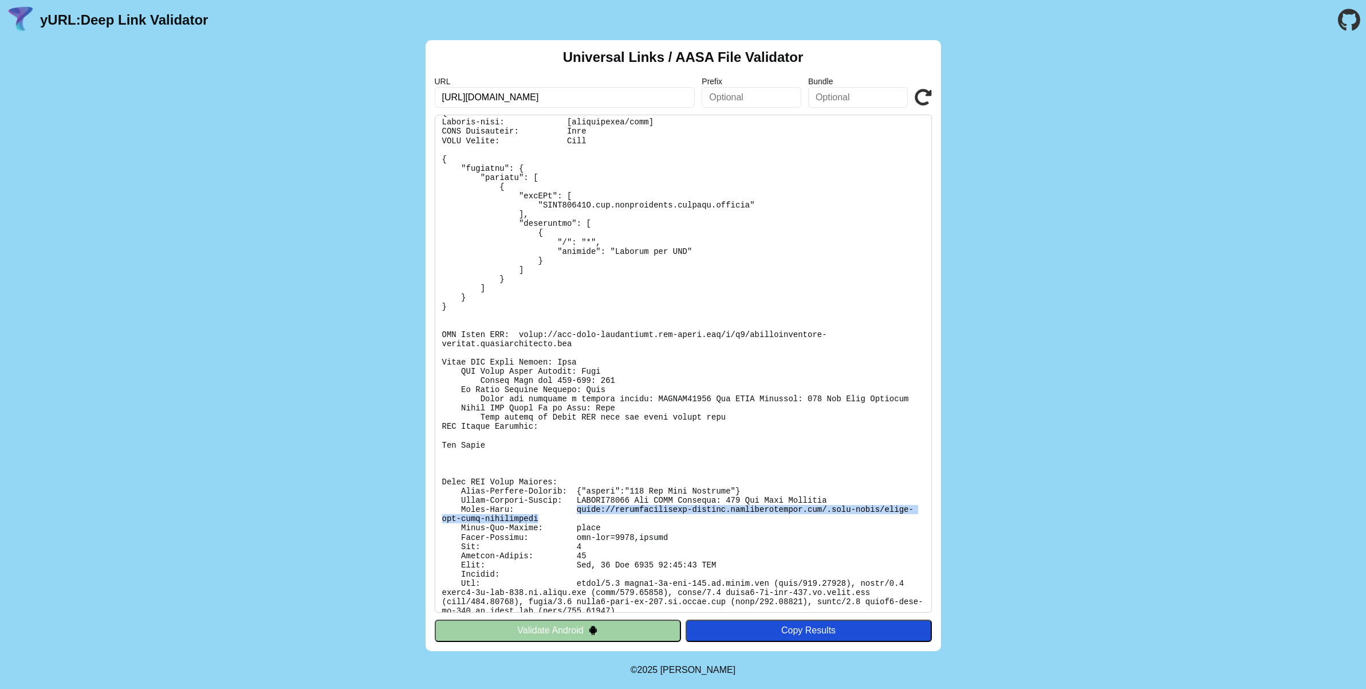
scroll to position [0, 0]
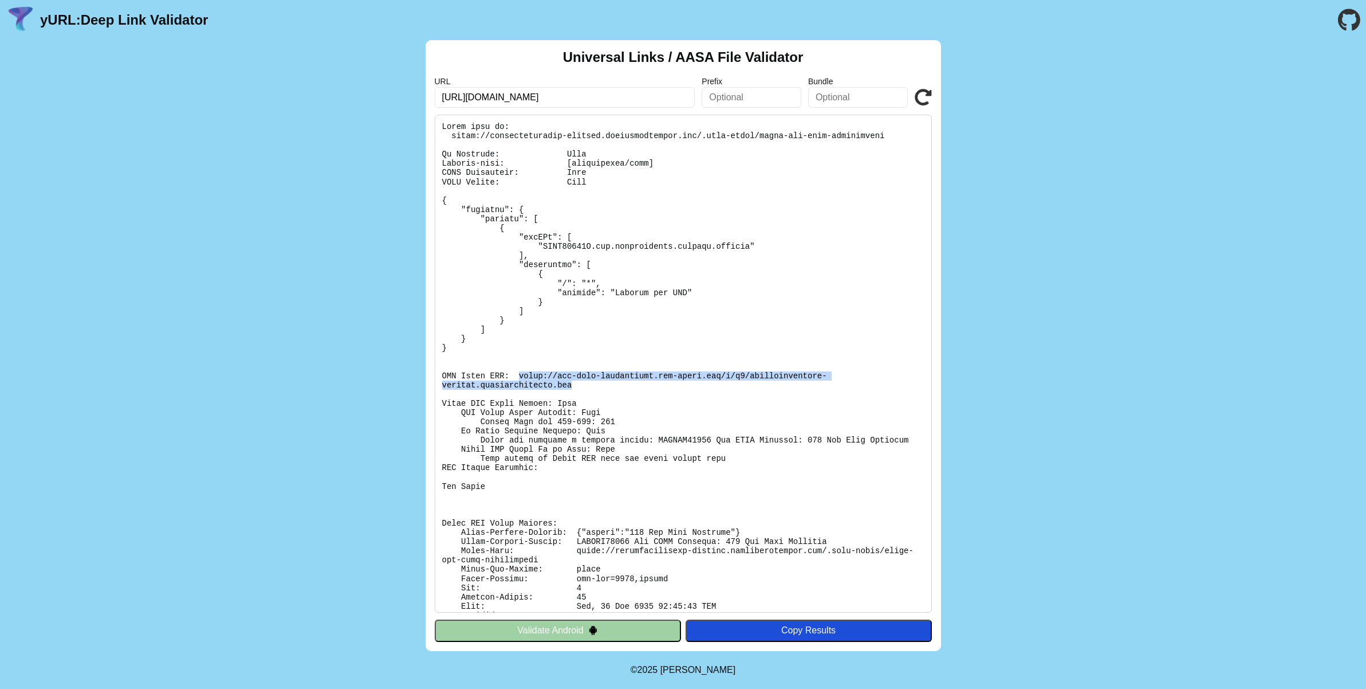
drag, startPoint x: 518, startPoint y: 373, endPoint x: 580, endPoint y: 388, distance: 63.2
click at [580, 388] on pre at bounding box center [683, 364] width 497 height 498
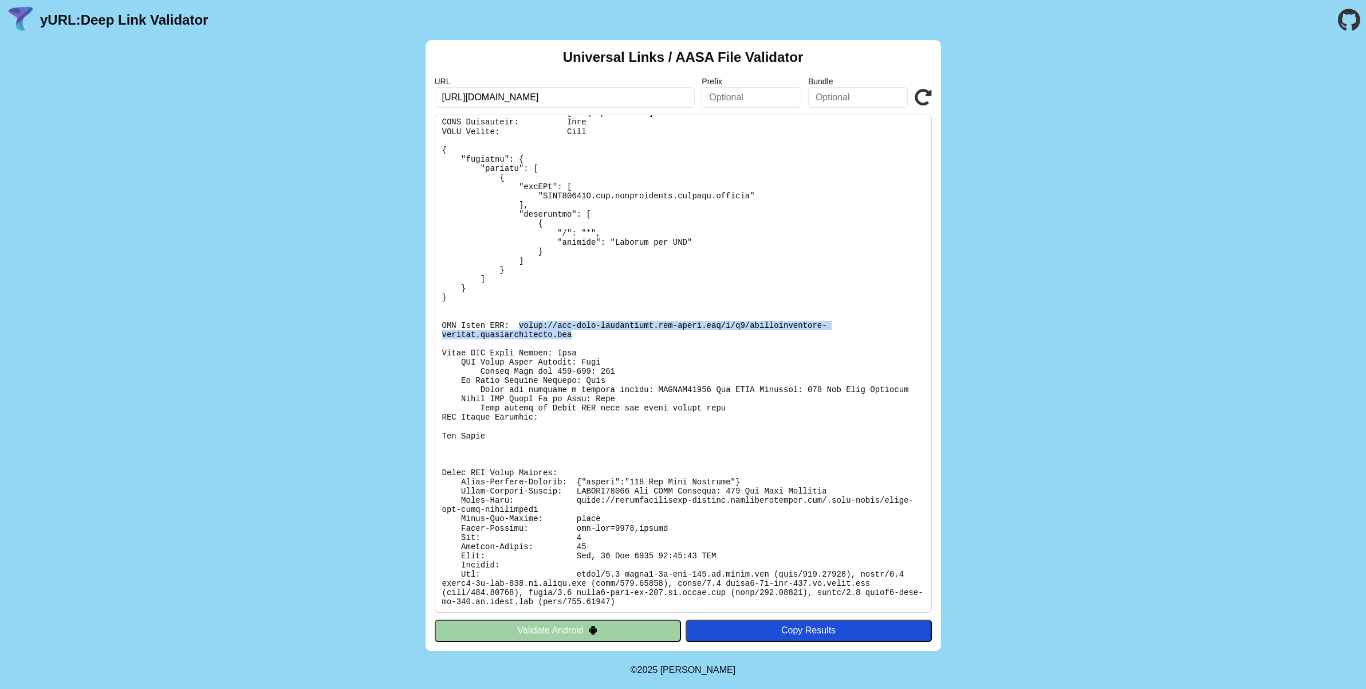
scroll to position [52, 0]
drag, startPoint x: 545, startPoint y: 551, endPoint x: 685, endPoint y: 550, distance: 140.4
click at [674, 549] on pre at bounding box center [683, 364] width 497 height 498
drag, startPoint x: 727, startPoint y: 552, endPoint x: 567, endPoint y: 555, distance: 160.4
click at [567, 555] on pre at bounding box center [683, 364] width 497 height 498
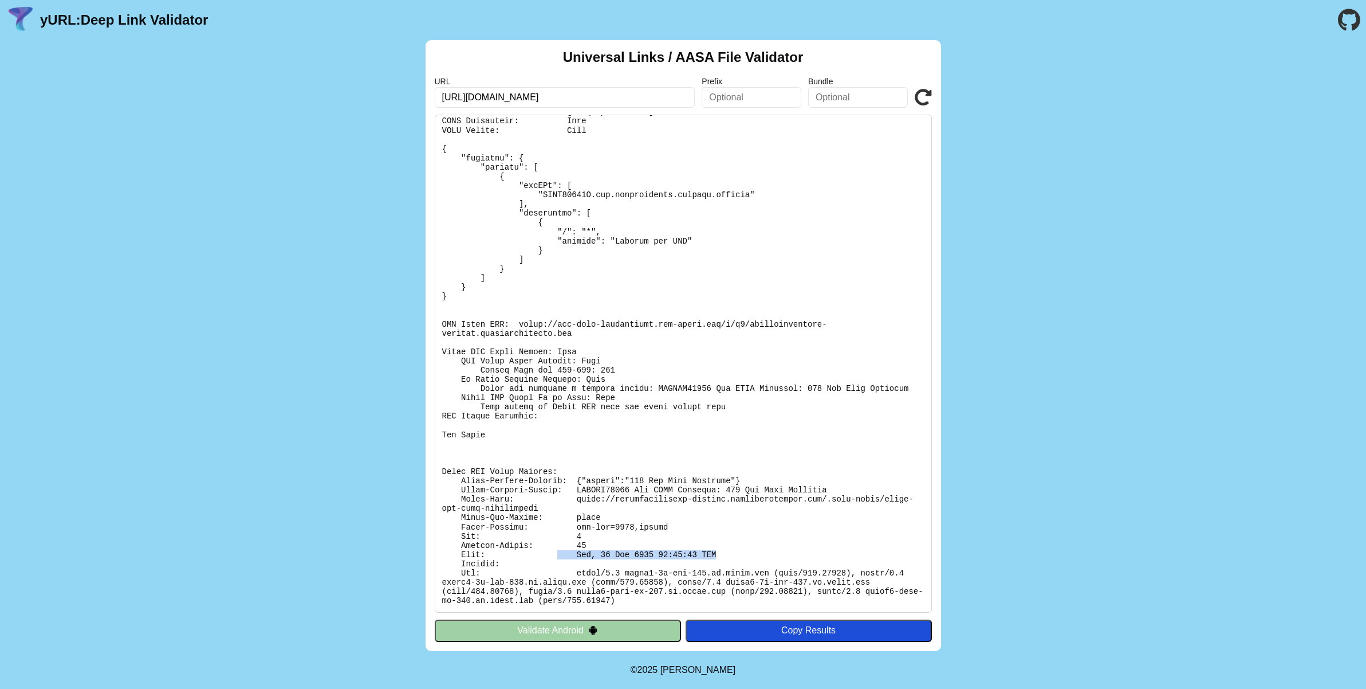
click at [656, 552] on pre at bounding box center [683, 364] width 497 height 498
drag, startPoint x: 512, startPoint y: 553, endPoint x: 734, endPoint y: 555, distance: 222.3
click at [734, 555] on pre at bounding box center [683, 364] width 497 height 498
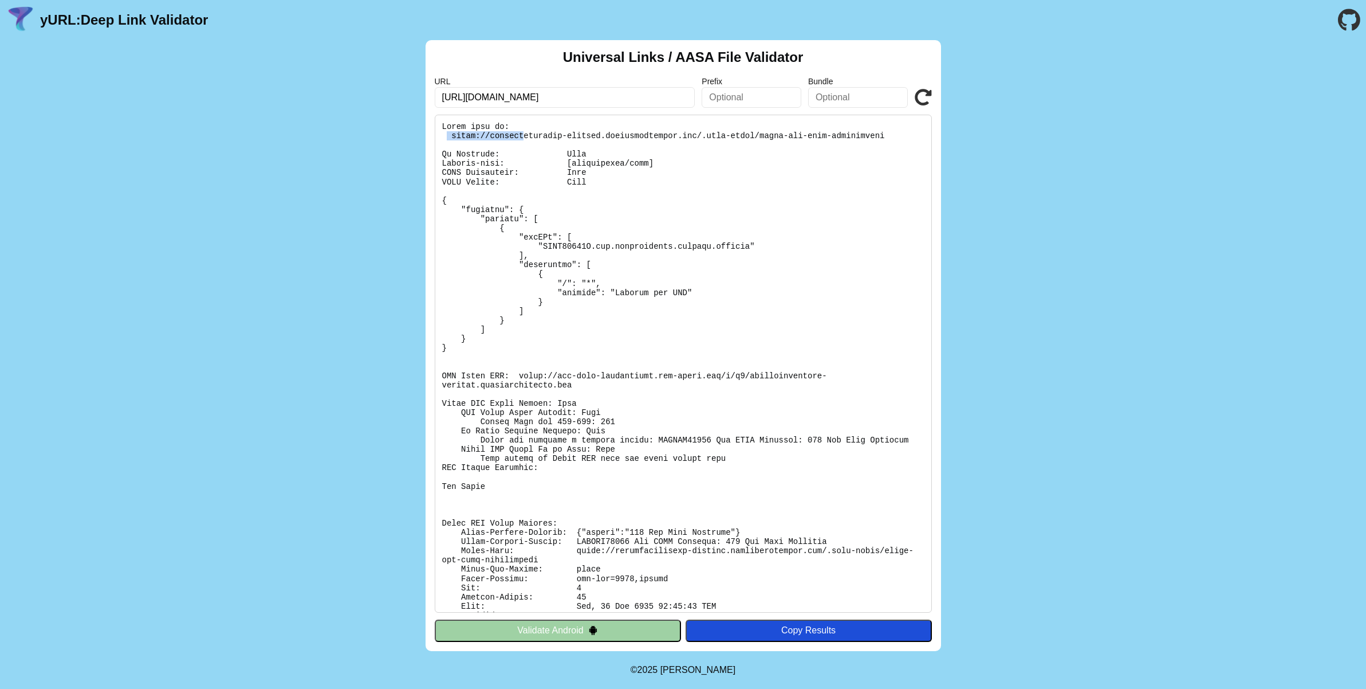
drag, startPoint x: 450, startPoint y: 136, endPoint x: 528, endPoint y: 138, distance: 77.9
click at [525, 138] on pre at bounding box center [683, 364] width 497 height 498
click at [673, 139] on pre at bounding box center [683, 364] width 497 height 498
drag, startPoint x: 698, startPoint y: 135, endPoint x: 451, endPoint y: 136, distance: 246.9
click at [451, 136] on pre at bounding box center [683, 364] width 497 height 498
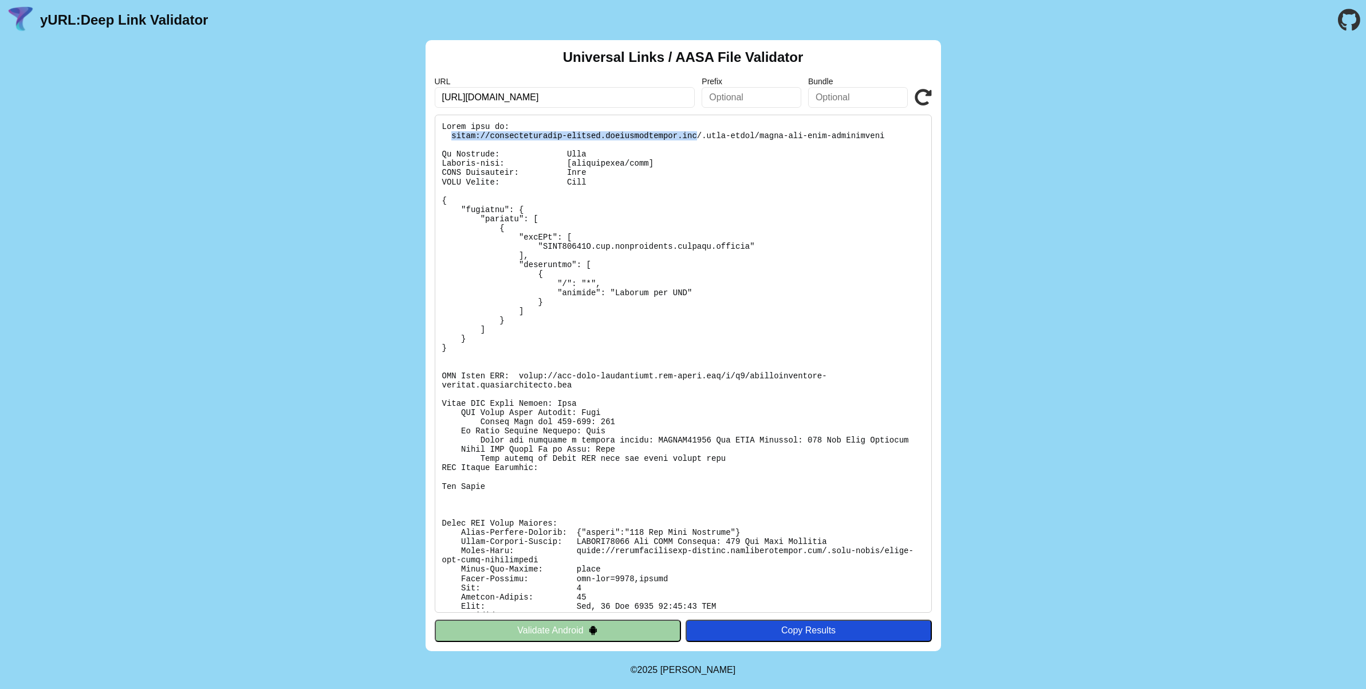
copy pre "[URL][DOMAIN_NAME]"
click at [1043, 231] on div "Universal Links / AASA File Validator URL https://ama-hackathon.nyc3.cdn.digita…" at bounding box center [683, 345] width 1366 height 611
drag, startPoint x: 454, startPoint y: 136, endPoint x: 697, endPoint y: 135, distance: 242.9
click at [697, 135] on pre at bounding box center [683, 364] width 497 height 498
copy pre "[URL][DOMAIN_NAME]"
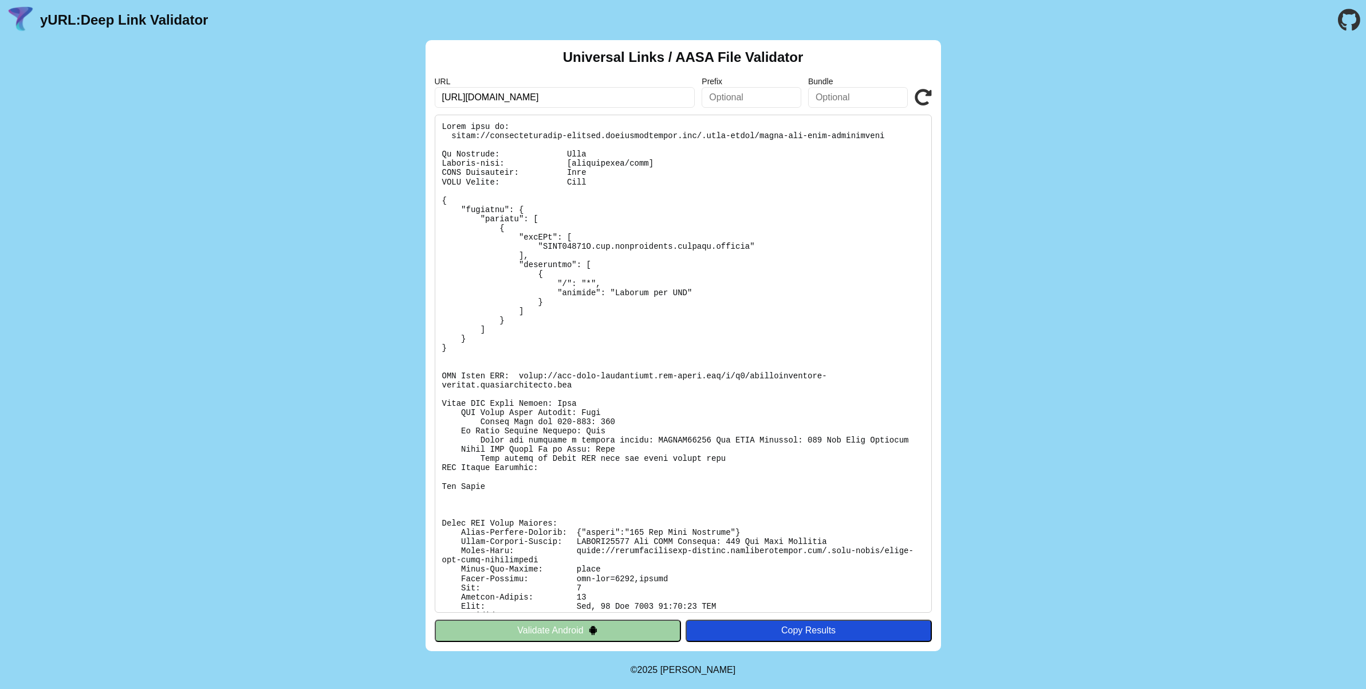
click at [675, 96] on input "https://ama-hackathon.nyc3.cdn.digitaloceanspaces.com" at bounding box center [565, 97] width 261 height 21
paste input "ericamagazine-staging.newspackstaging"
type input "[URL][DOMAIN_NAME]"
click button "Validate" at bounding box center [0, 0] width 0 height 0
click at [926, 97] on icon at bounding box center [923, 97] width 17 height 17
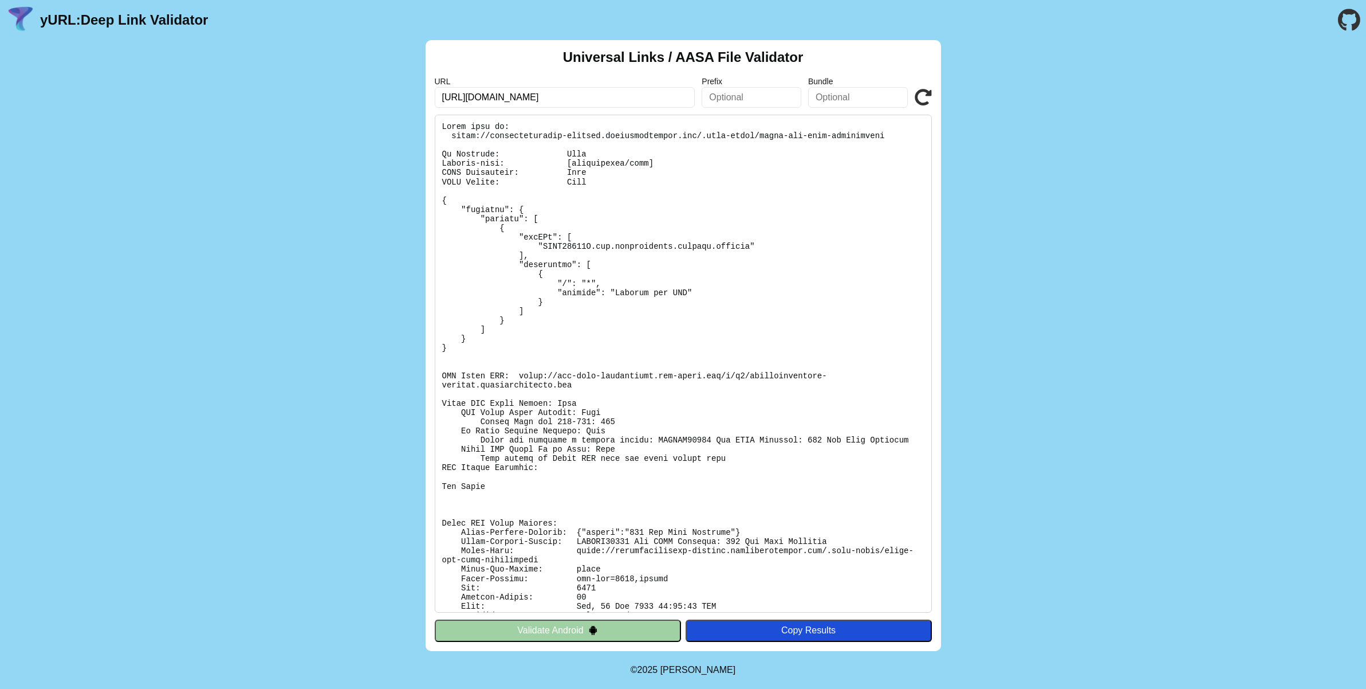
click at [921, 99] on icon at bounding box center [923, 97] width 17 height 17
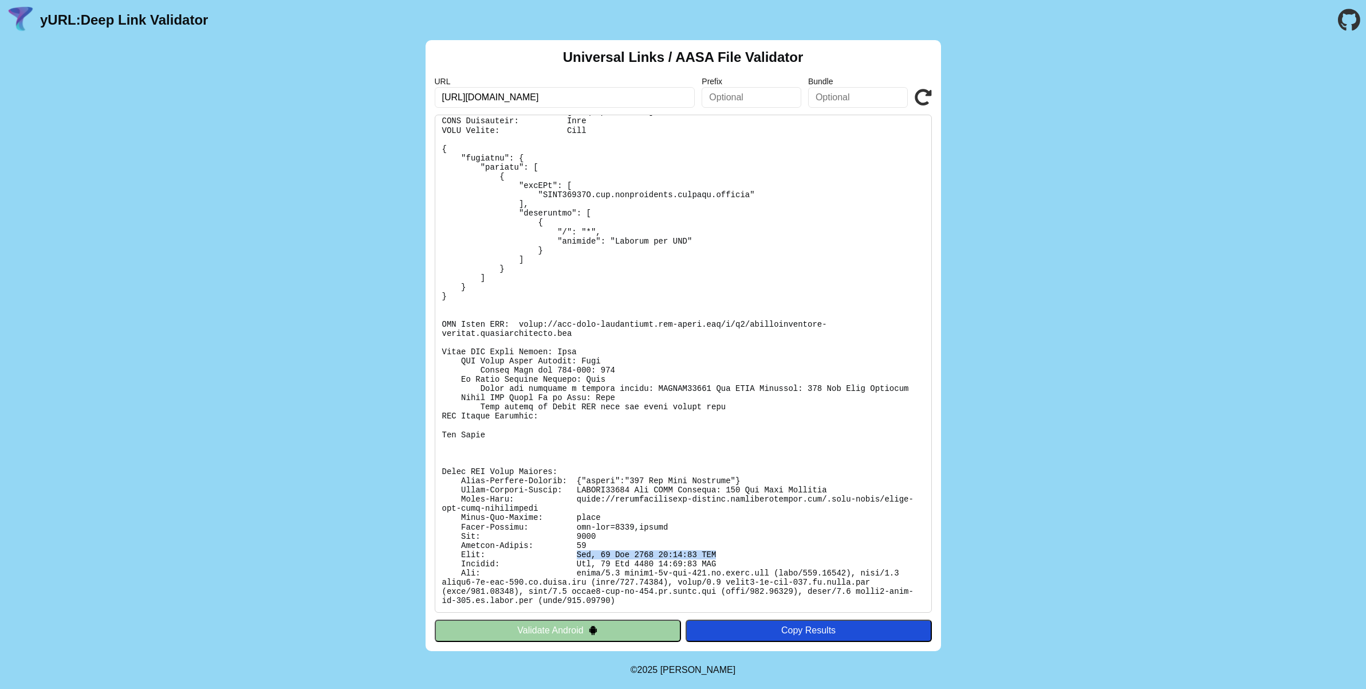
drag, startPoint x: 575, startPoint y: 555, endPoint x: 725, endPoint y: 555, distance: 150.1
click at [725, 555] on pre at bounding box center [683, 364] width 497 height 498
click at [678, 561] on pre at bounding box center [683, 364] width 497 height 498
drag, startPoint x: 600, startPoint y: 553, endPoint x: 724, endPoint y: 552, distance: 123.7
click at [724, 552] on pre at bounding box center [683, 364] width 497 height 498
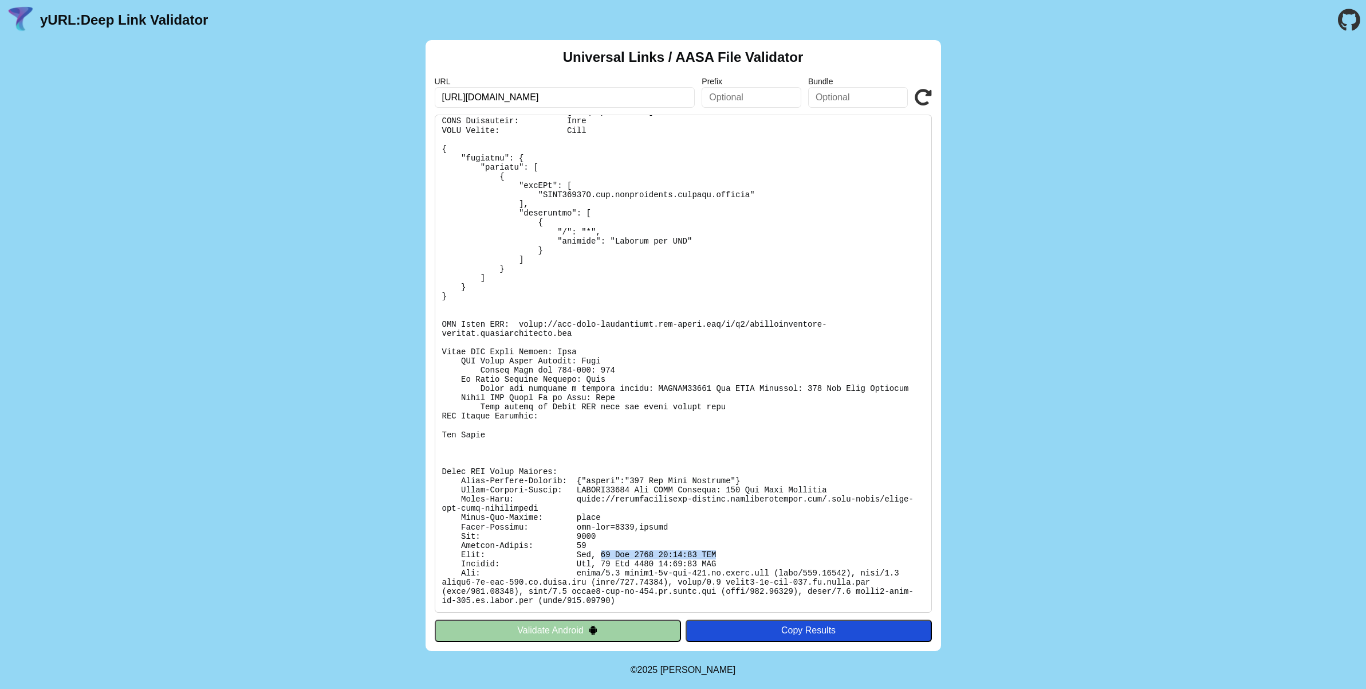
copy pre "[DATE] 14:27:46 GMT"
click at [1021, 436] on div "Universal Links / AASA File Validator URL [URL][DOMAIN_NAME] Prefix Bundle Vali…" at bounding box center [683, 345] width 1366 height 611
drag, startPoint x: 580, startPoint y: 554, endPoint x: 722, endPoint y: 556, distance: 141.5
click at [722, 556] on pre at bounding box center [683, 364] width 497 height 498
copy pre "ed, [DATE] 14:27:46 GMT"
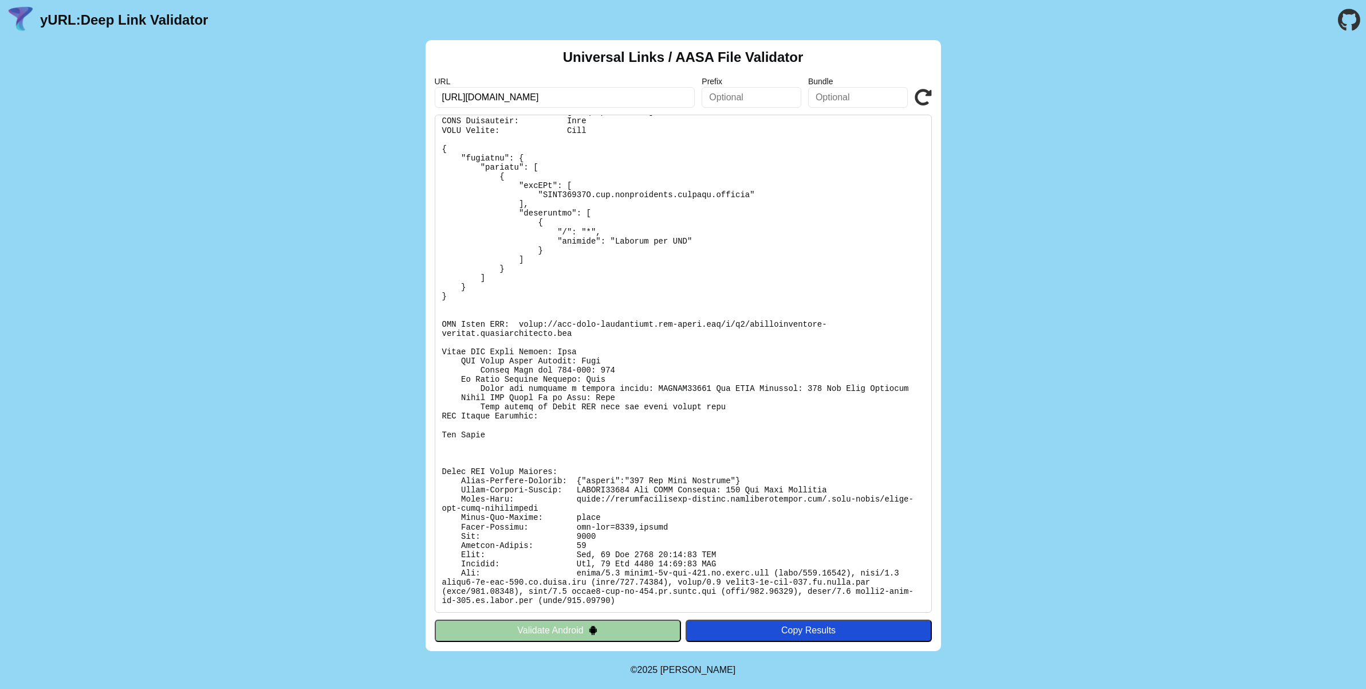
click at [647, 541] on pre at bounding box center [683, 364] width 497 height 498
drag, startPoint x: 603, startPoint y: 555, endPoint x: 742, endPoint y: 558, distance: 138.7
click at [742, 558] on pre at bounding box center [683, 364] width 497 height 498
copy pre "[DATE] 14:27:46 GMT"
click at [1099, 391] on div "Universal Links / AASA File Validator URL [URL][DOMAIN_NAME] Prefix Bundle Vali…" at bounding box center [683, 345] width 1366 height 611
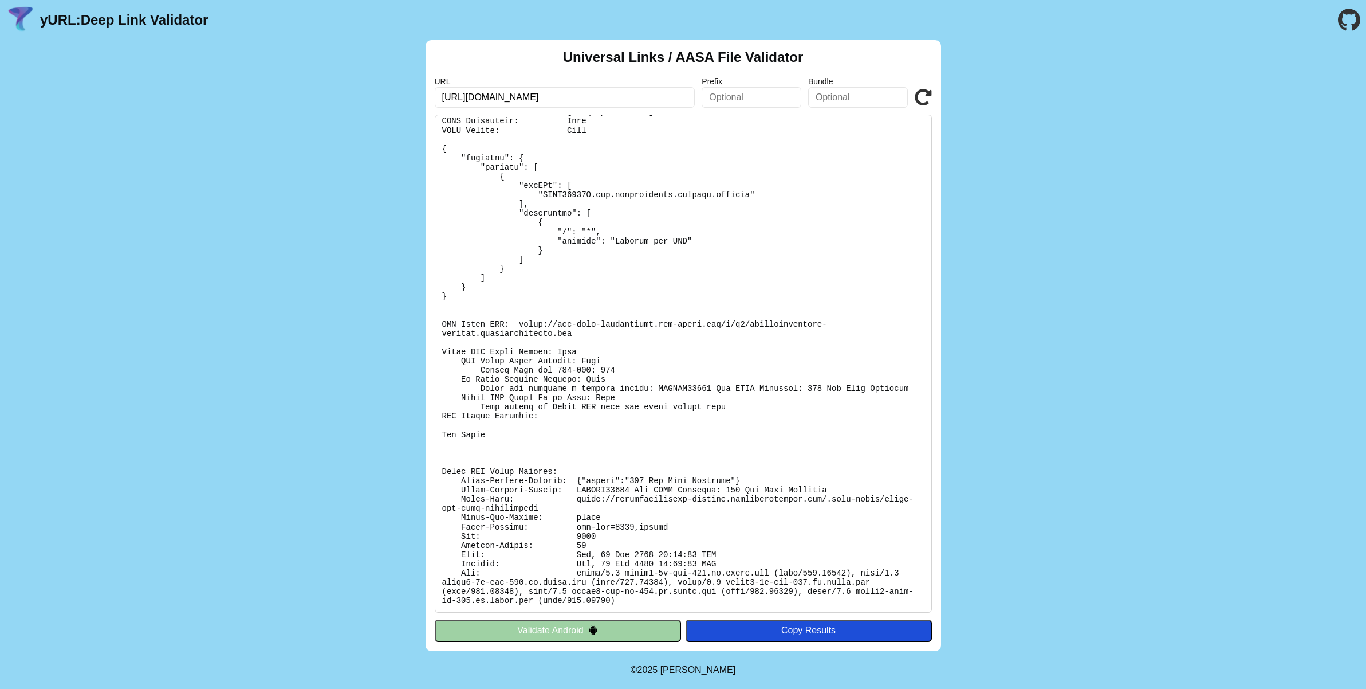
click at [677, 98] on input "[URL][DOMAIN_NAME]" at bounding box center [565, 97] width 261 height 21
click at [234, 341] on div "Universal Links / AASA File Validator URL [URL][DOMAIN_NAME] Prefix Bundle Vali…" at bounding box center [683, 345] width 1366 height 611
click at [927, 89] on icon at bounding box center [923, 97] width 17 height 17
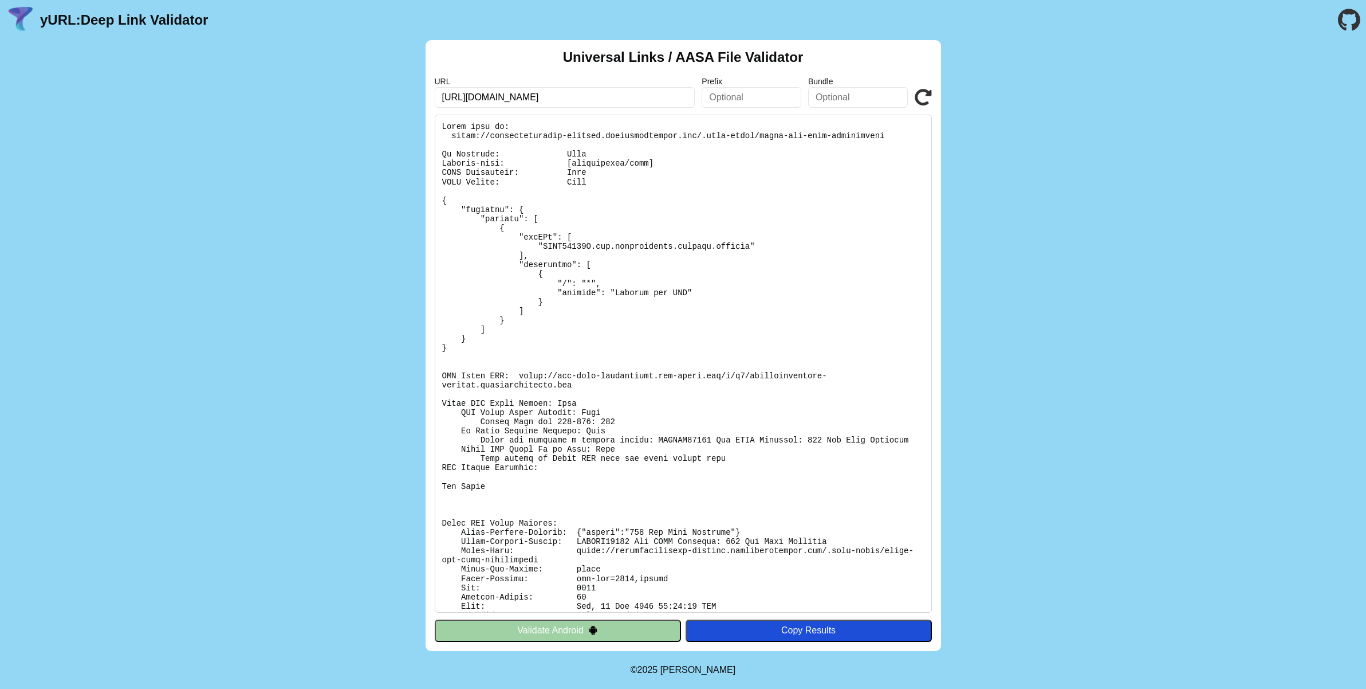
scroll to position [52, 0]
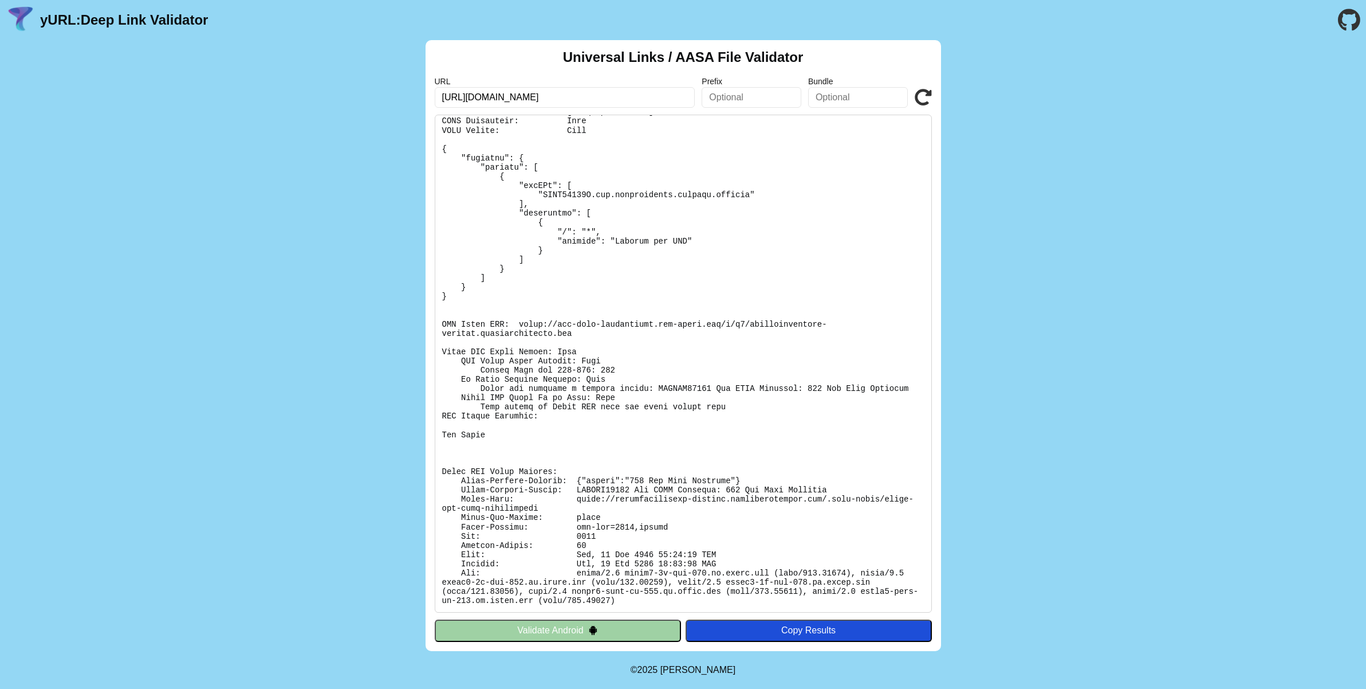
click at [282, 59] on div "Universal Links / AASA File Validator URL [URL][DOMAIN_NAME] Prefix Bundle Vali…" at bounding box center [683, 345] width 1366 height 611
